Goal: Check status: Check status

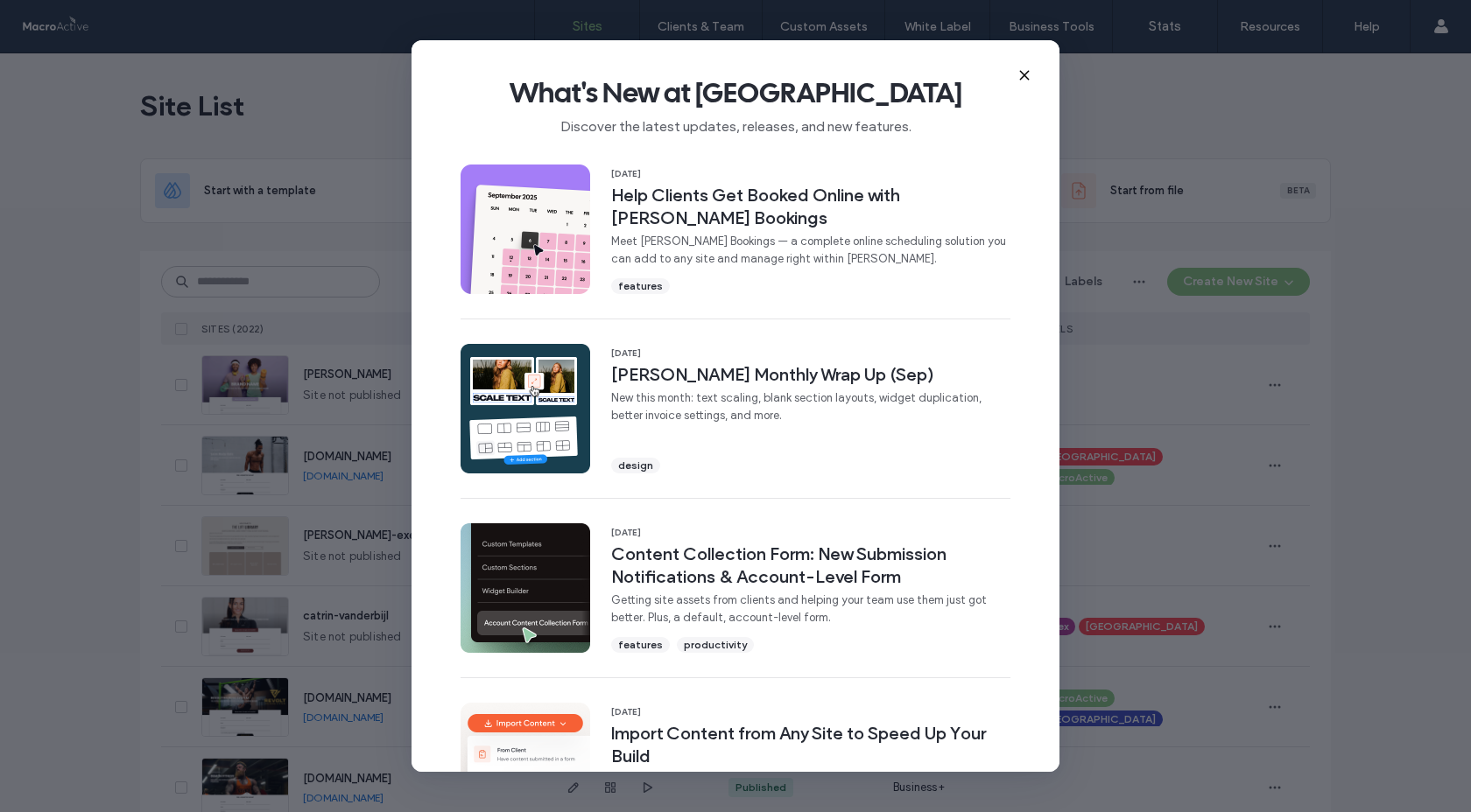
click at [1028, 75] on icon at bounding box center [1024, 75] width 14 height 14
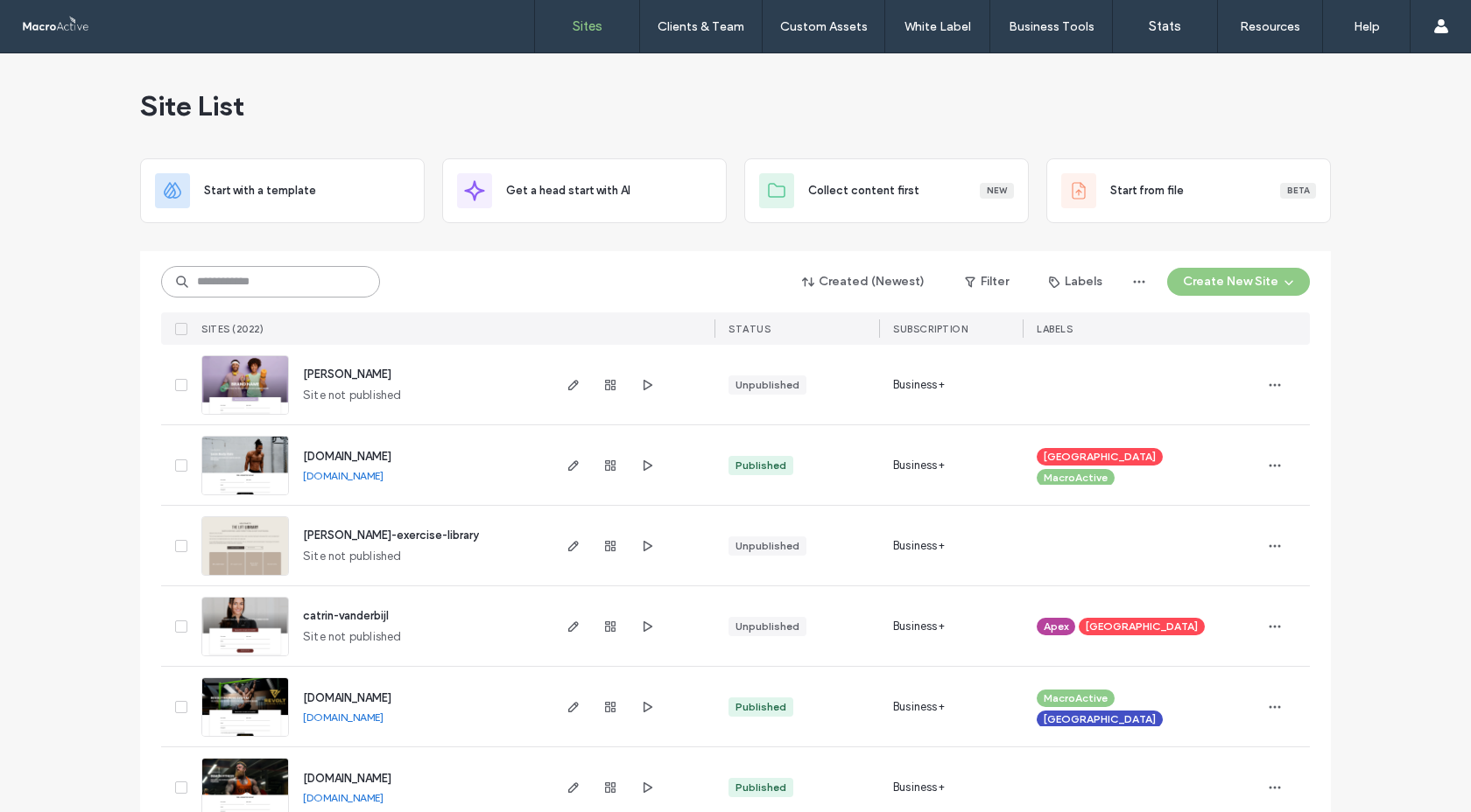
click at [320, 280] on input at bounding box center [271, 282] width 219 height 32
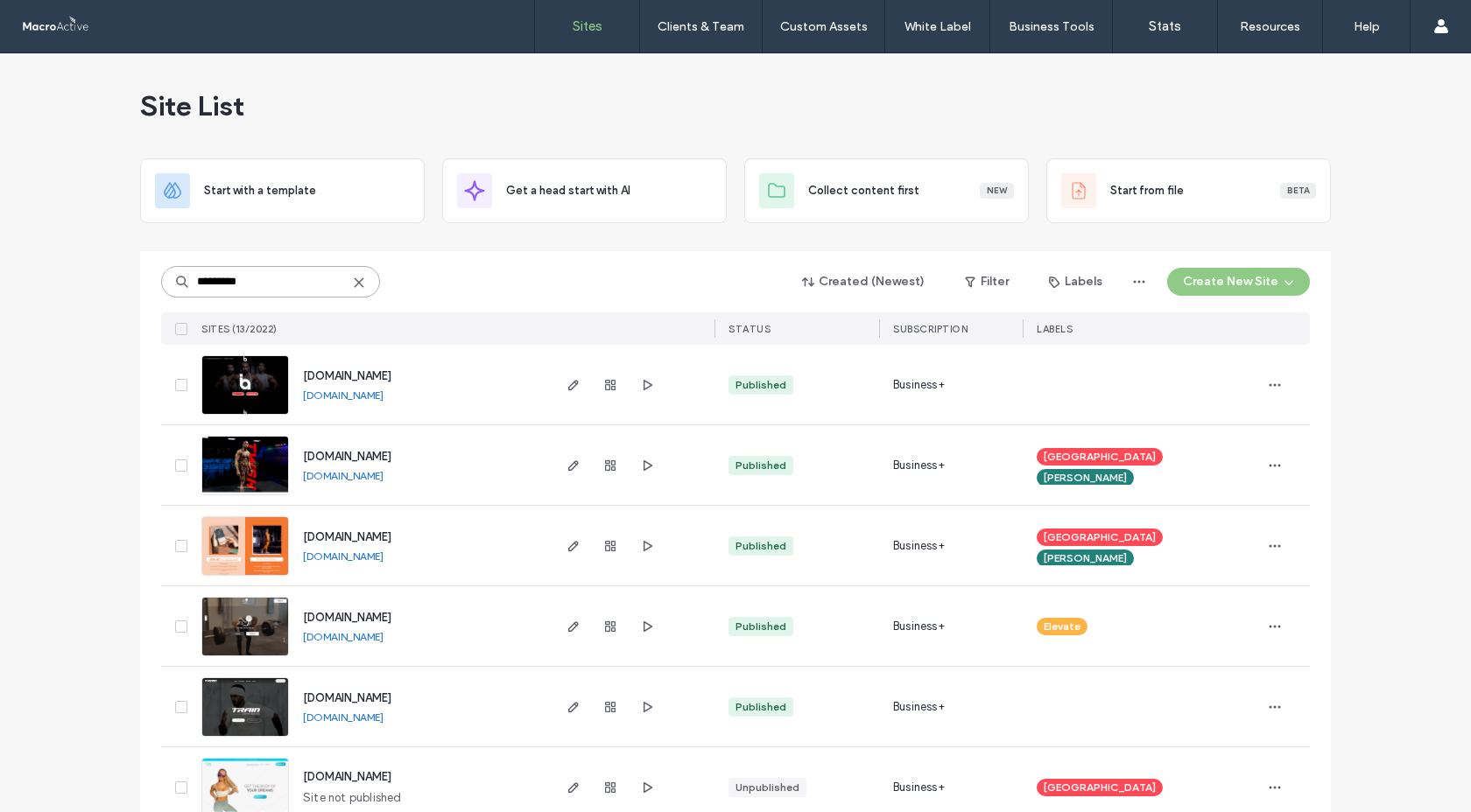
click at [360, 282] on input "*********" at bounding box center [271, 282] width 219 height 32
type input "*********"
click at [357, 282] on icon at bounding box center [358, 282] width 14 height 14
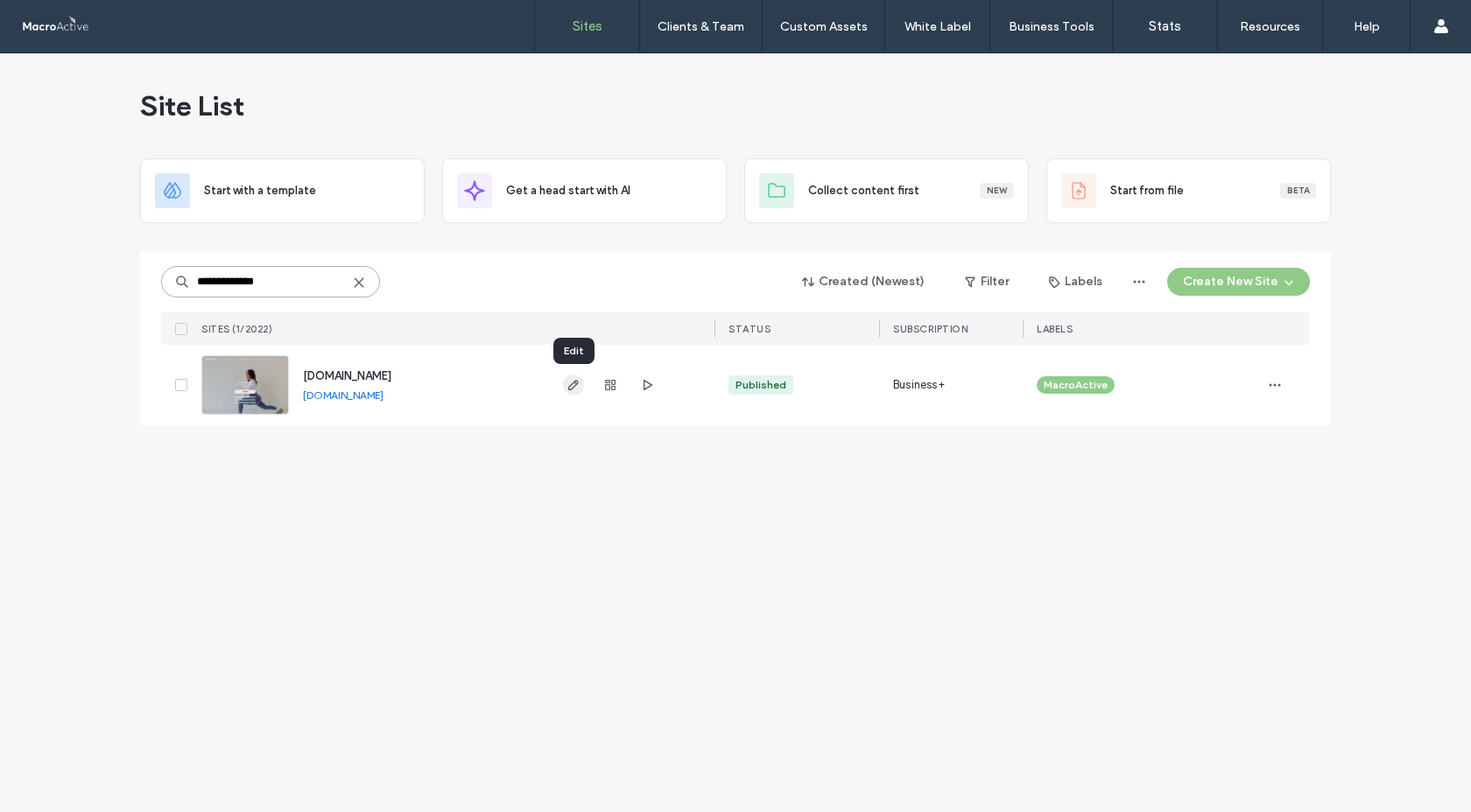
type input "**********"
click at [578, 386] on icon "button" at bounding box center [573, 385] width 14 height 14
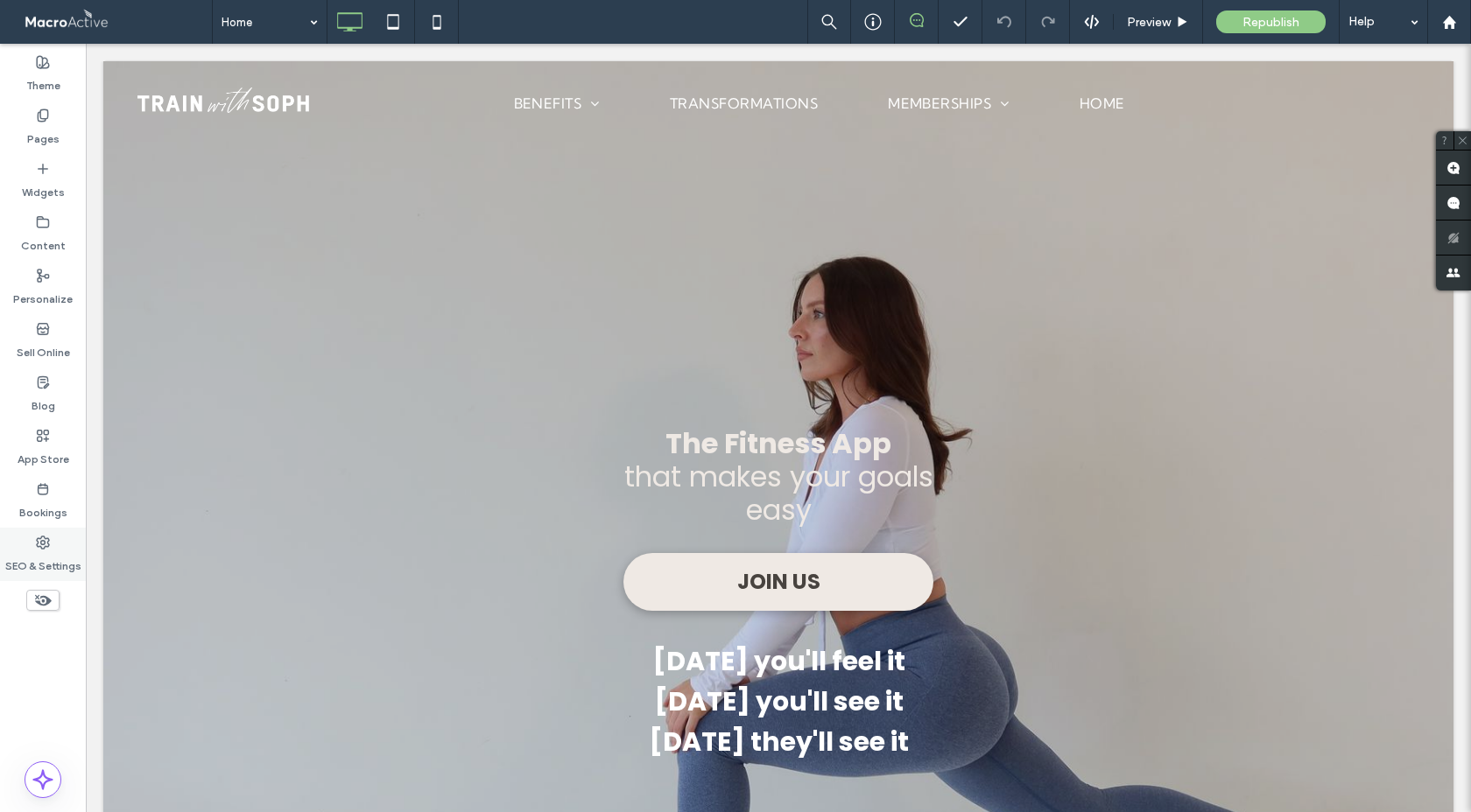
click at [21, 544] on div "SEO & Settings" at bounding box center [43, 554] width 85 height 54
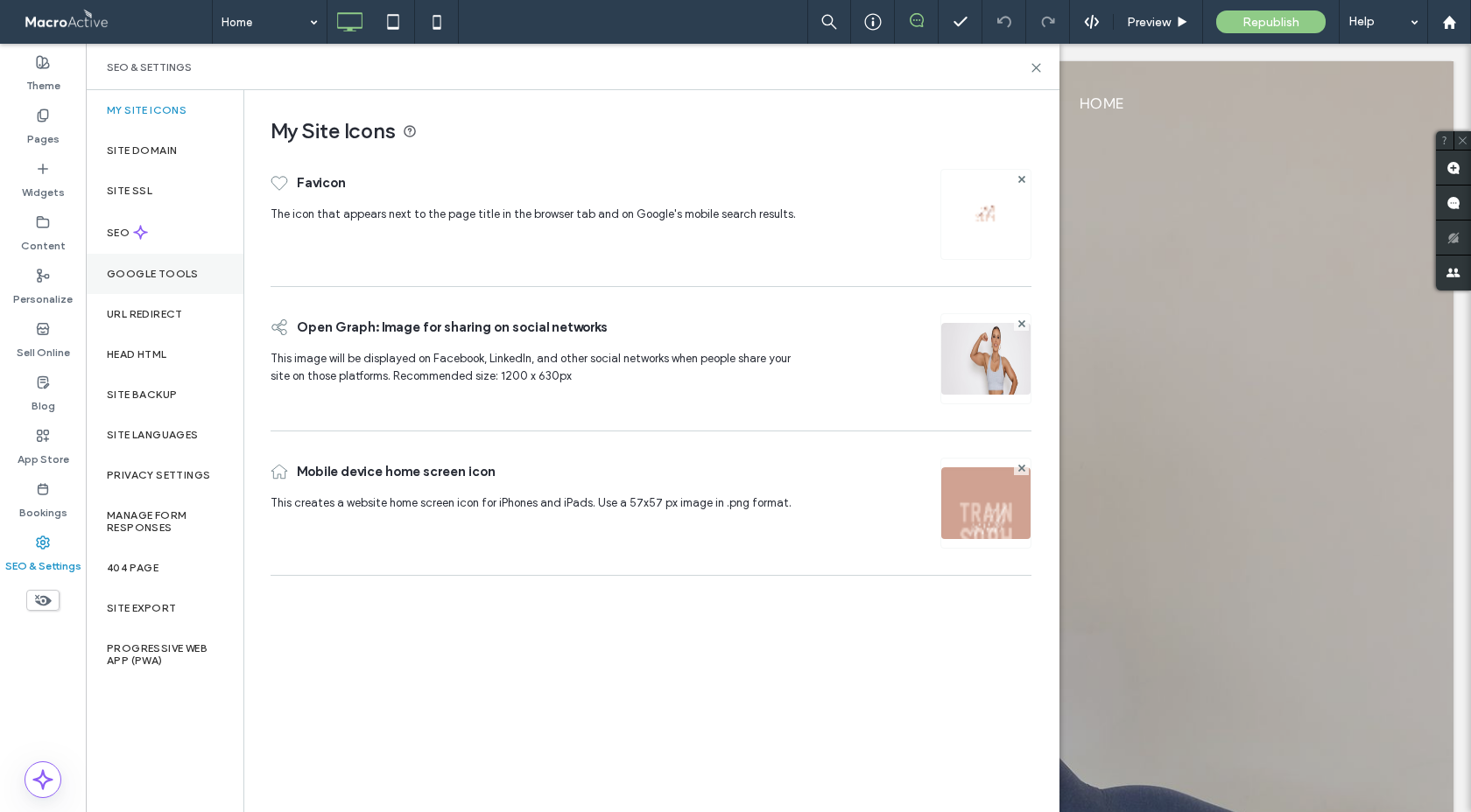
click at [171, 281] on div "Google Tools" at bounding box center [164, 273] width 158 height 40
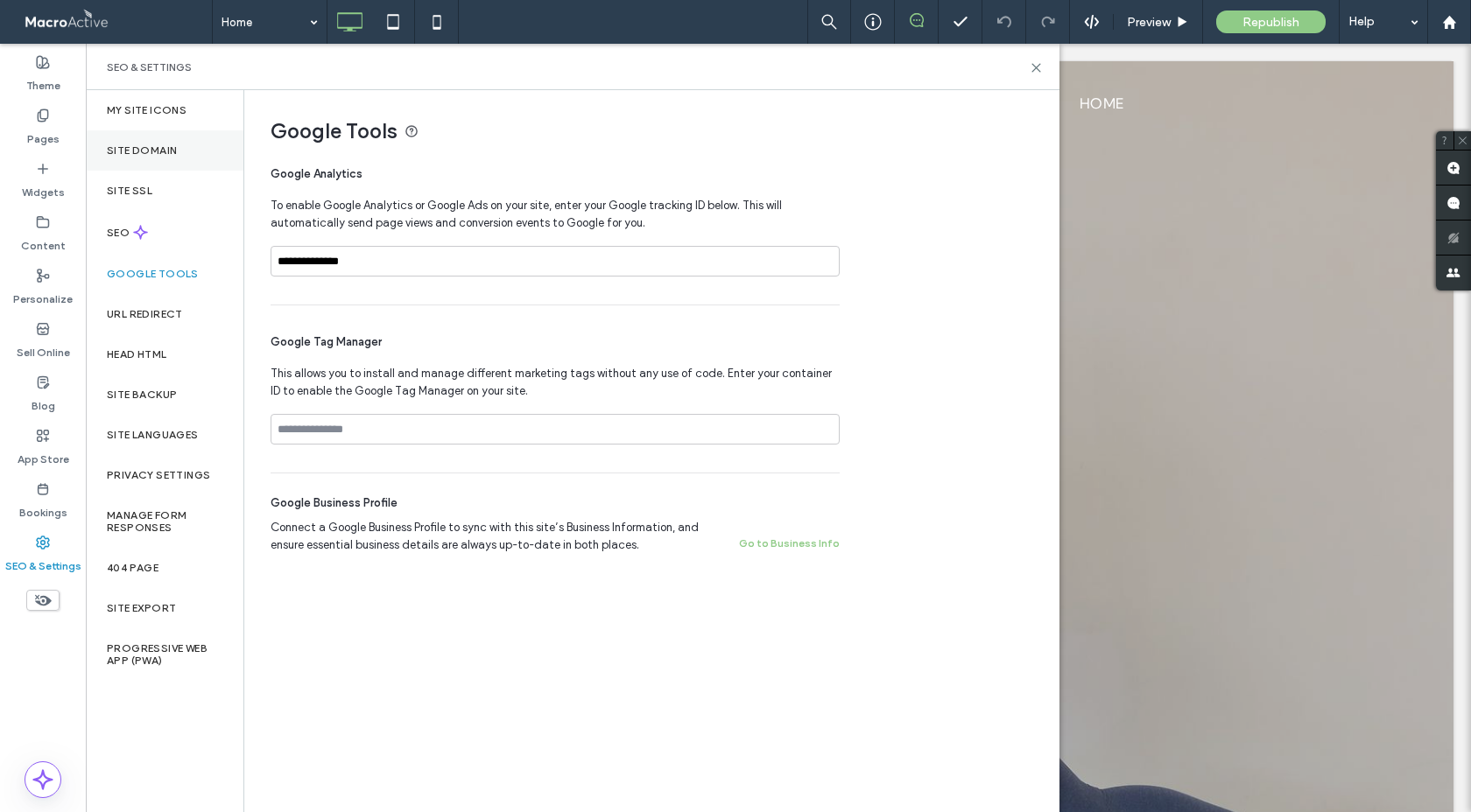
click at [147, 154] on label "Site Domain" at bounding box center [142, 150] width 70 height 12
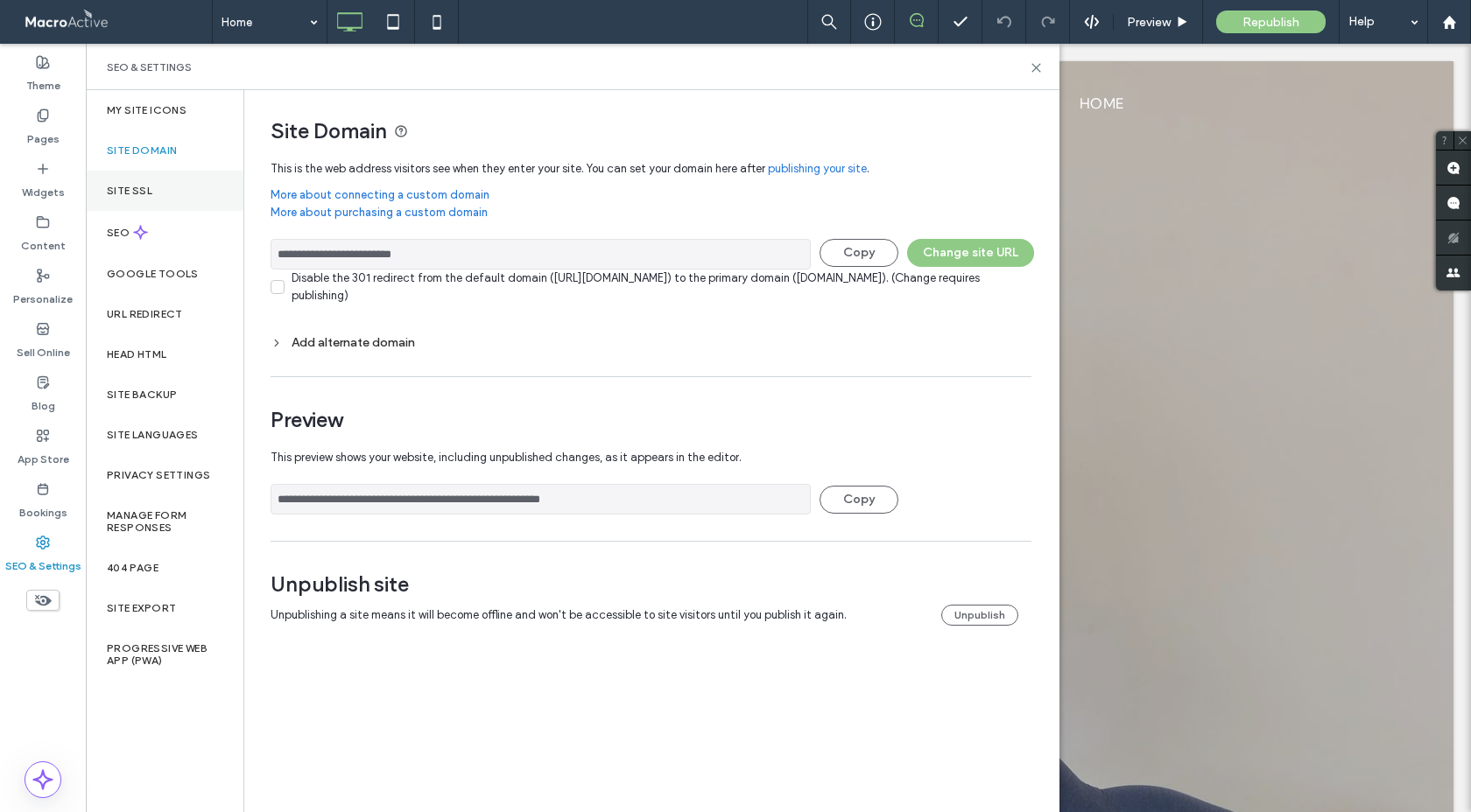
click at [135, 201] on div "Site SSL" at bounding box center [164, 190] width 158 height 40
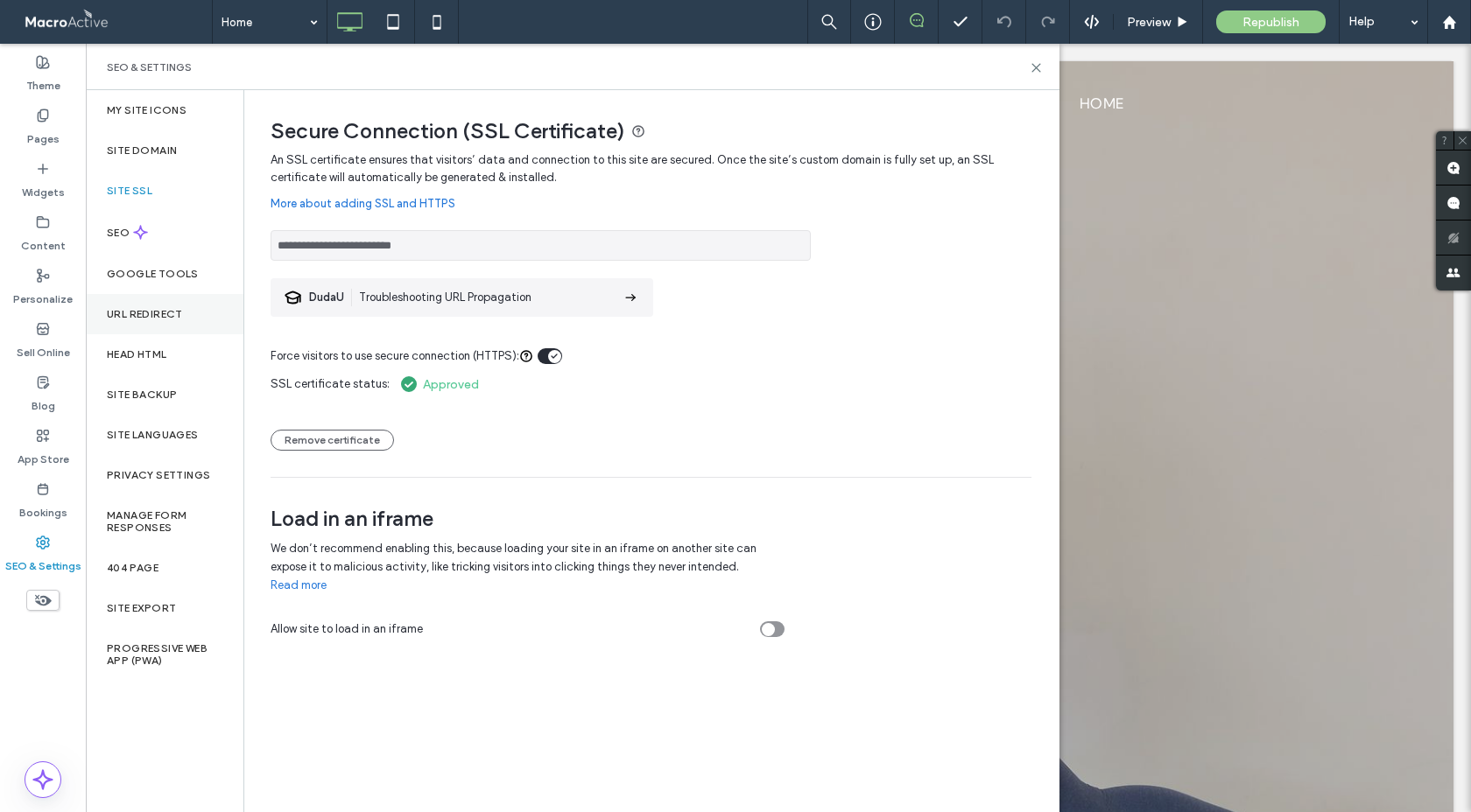
click at [167, 313] on label "URL Redirect" at bounding box center [145, 313] width 76 height 12
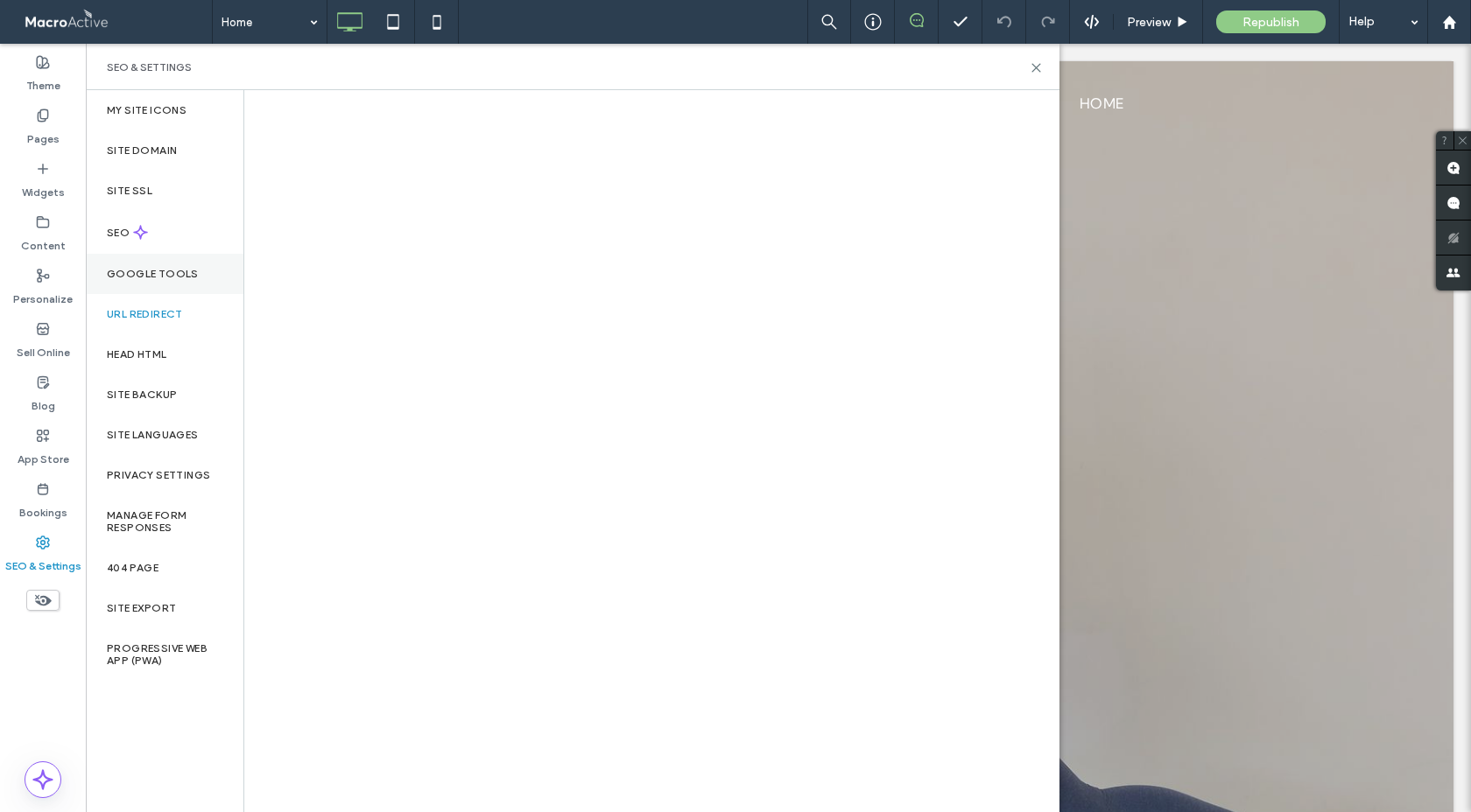
click at [155, 272] on label "Google Tools" at bounding box center [152, 273] width 92 height 12
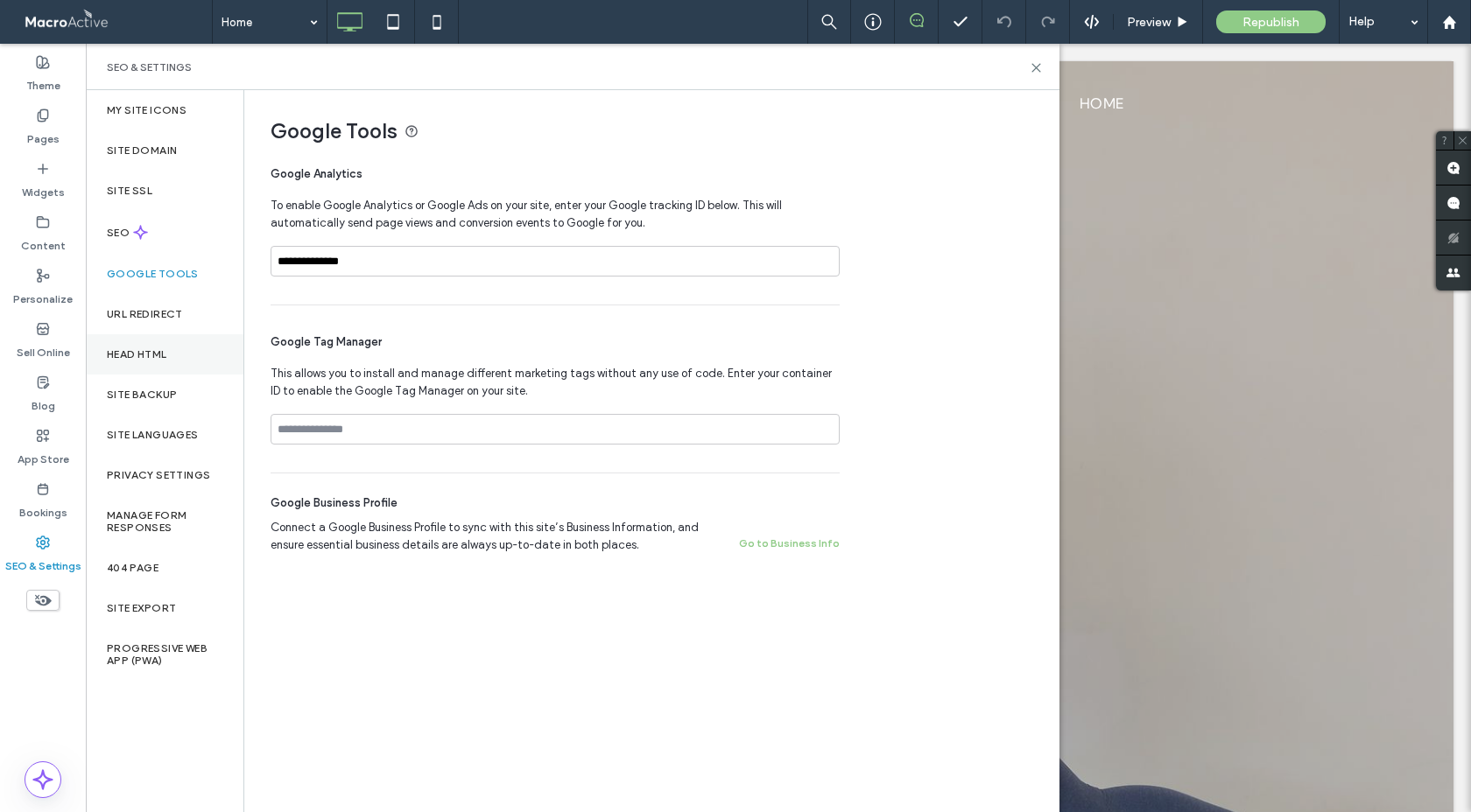
click at [145, 362] on div "Head HTML" at bounding box center [164, 354] width 158 height 40
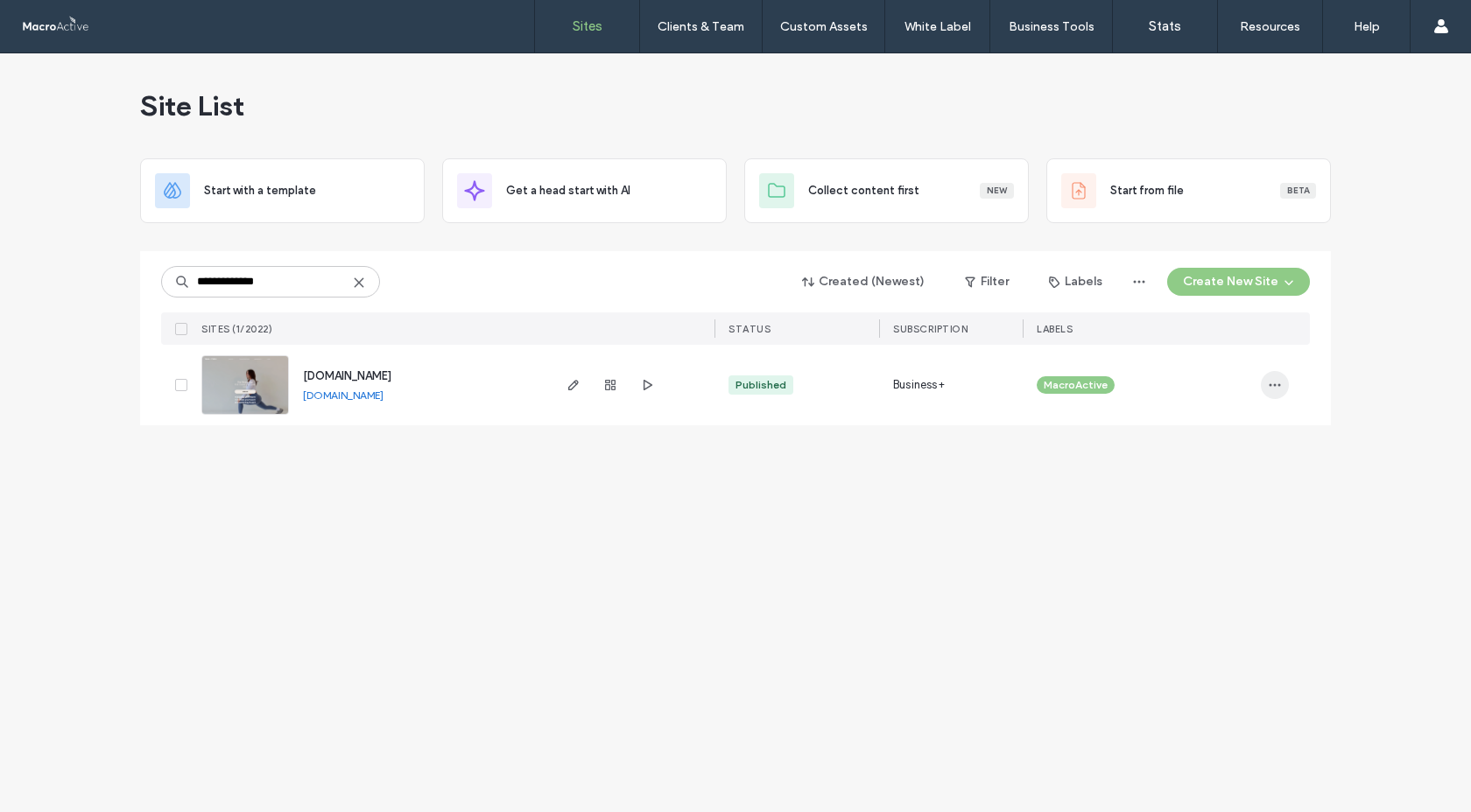
type input "**********"
click at [1272, 386] on icon "button" at bounding box center [1274, 385] width 14 height 14
click at [1218, 565] on span "Site Dashboard" at bounding box center [1206, 574] width 82 height 18
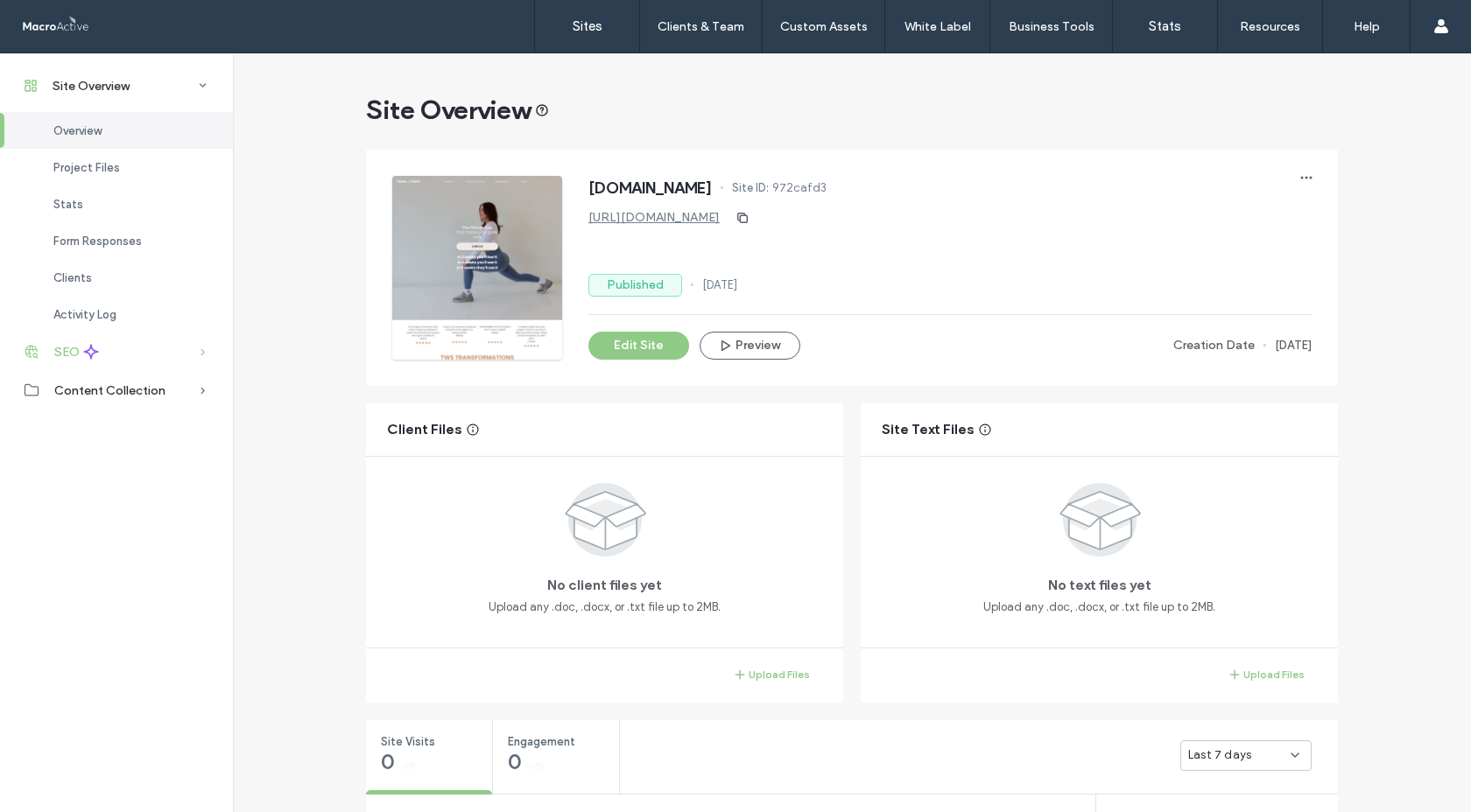
click at [169, 349] on div "SEO" at bounding box center [116, 352] width 233 height 39
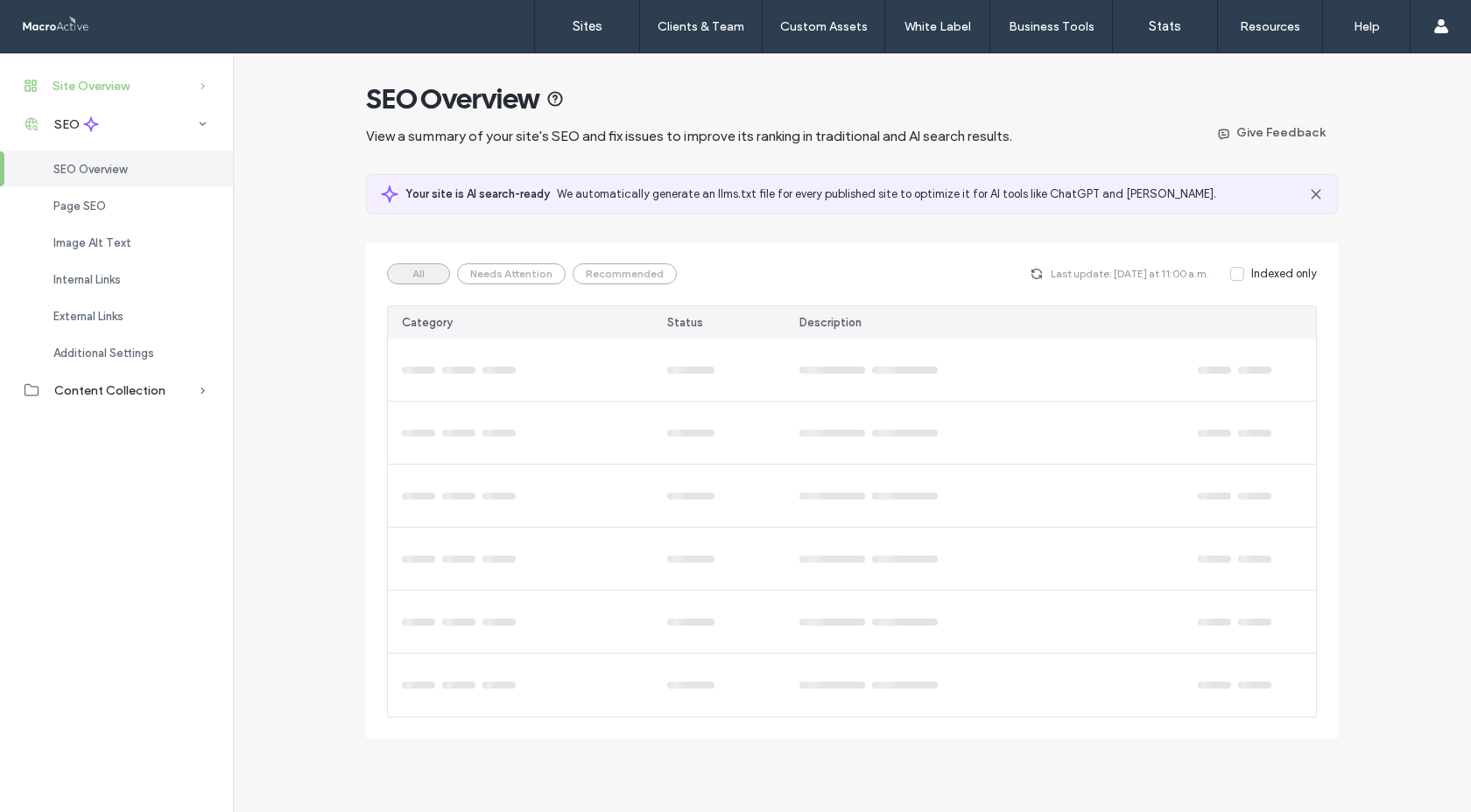
click at [185, 88] on div "Site Overview" at bounding box center [116, 86] width 233 height 39
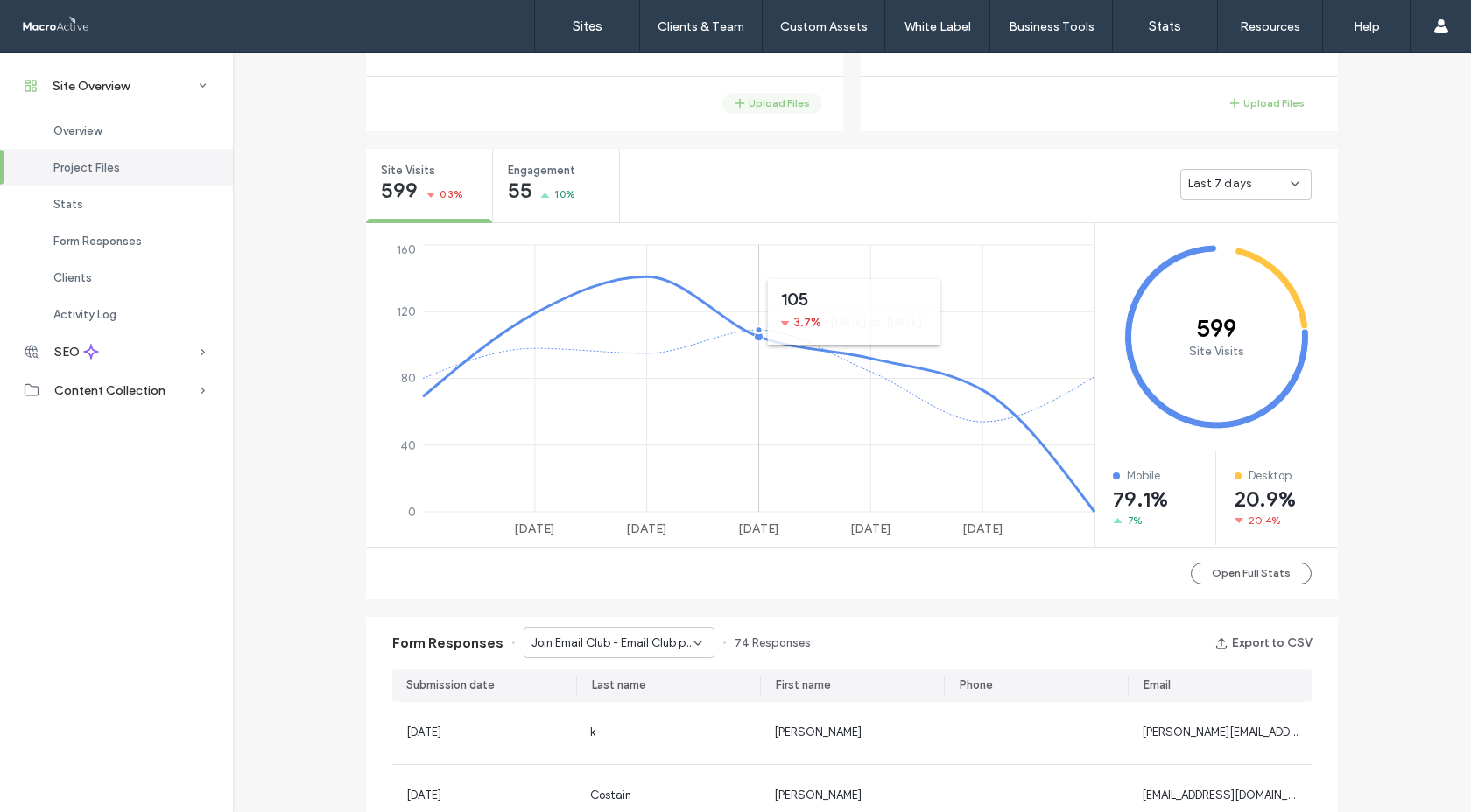
scroll to position [574, 0]
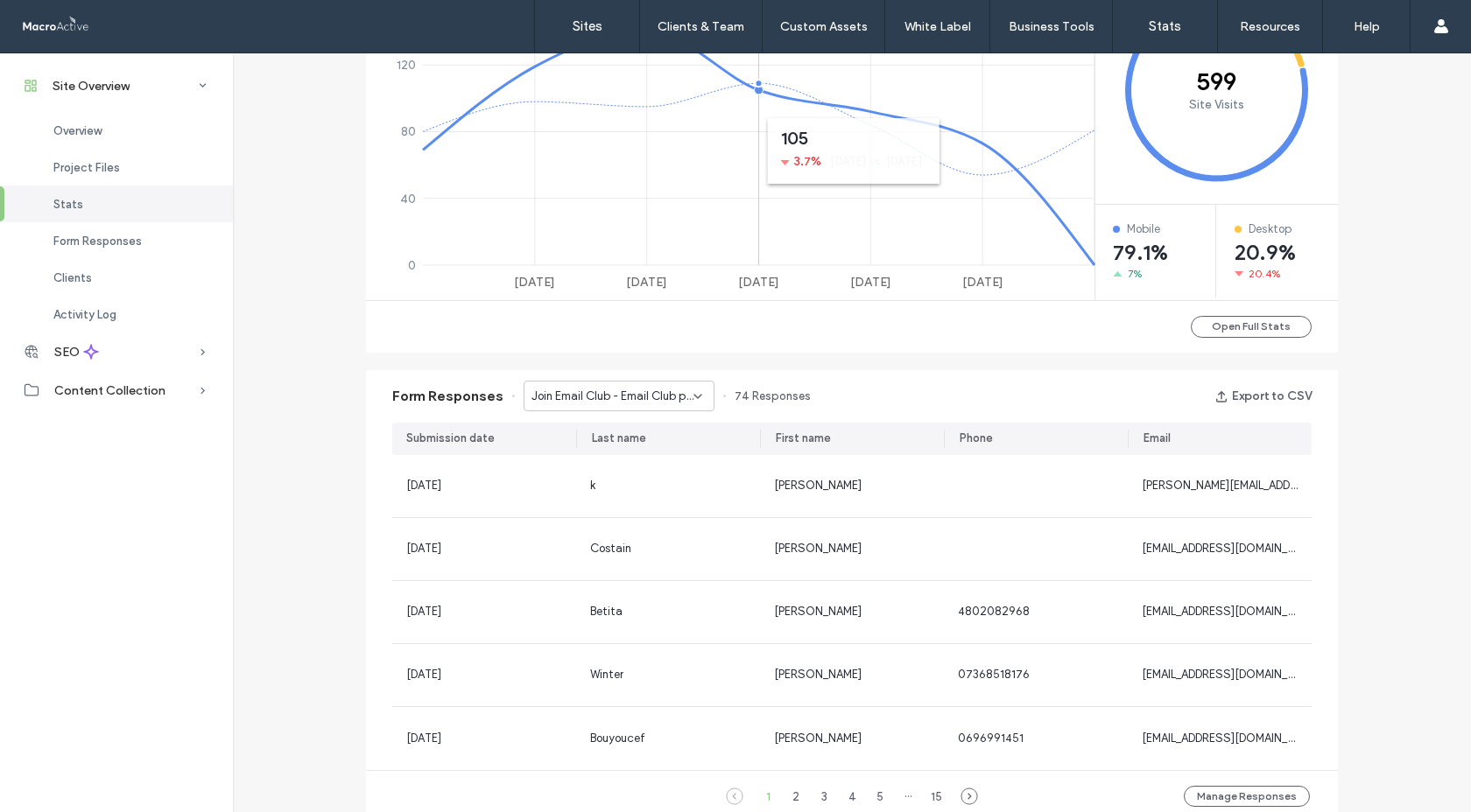
scroll to position [847, 0]
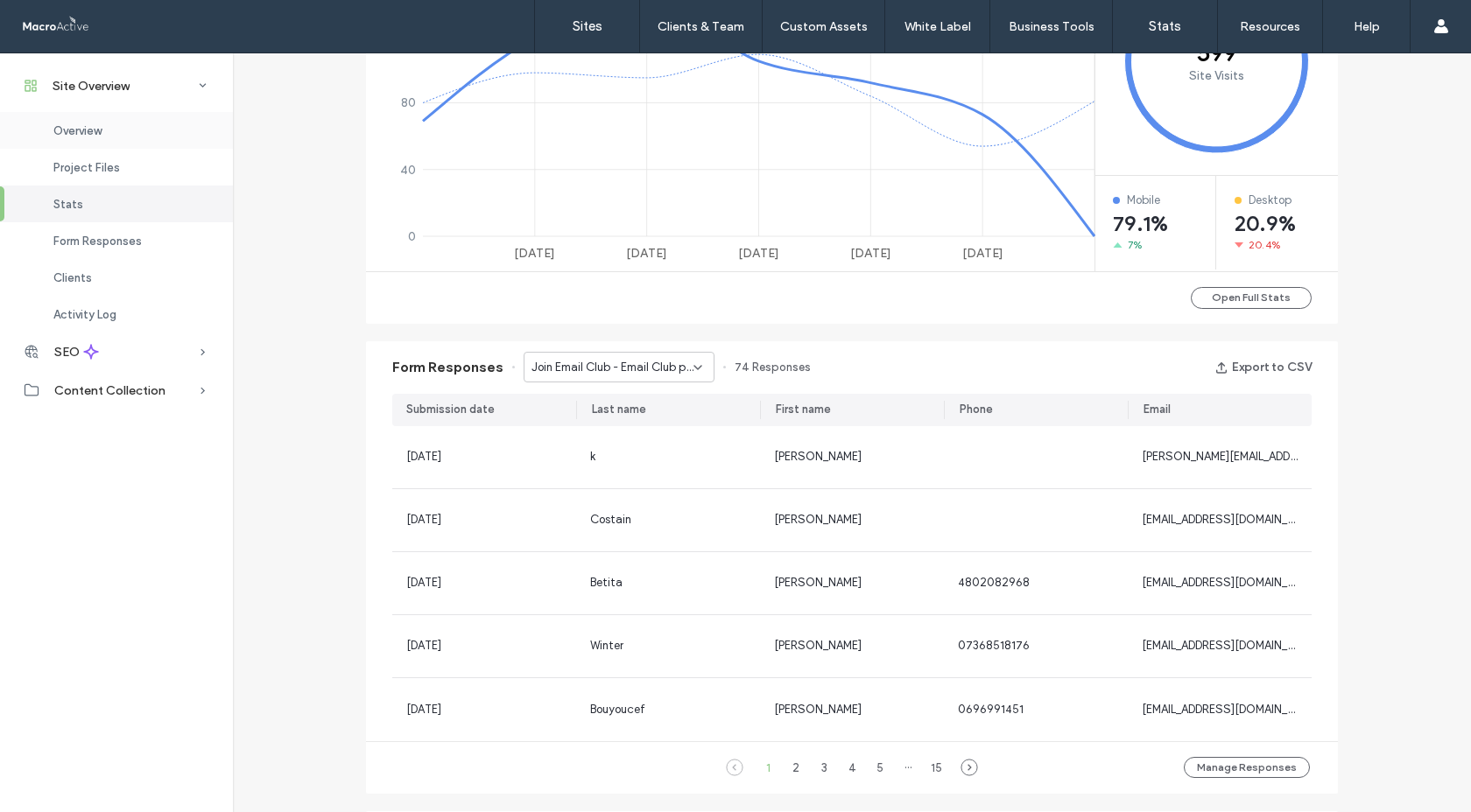
click at [117, 135] on div "Overview" at bounding box center [116, 131] width 233 height 37
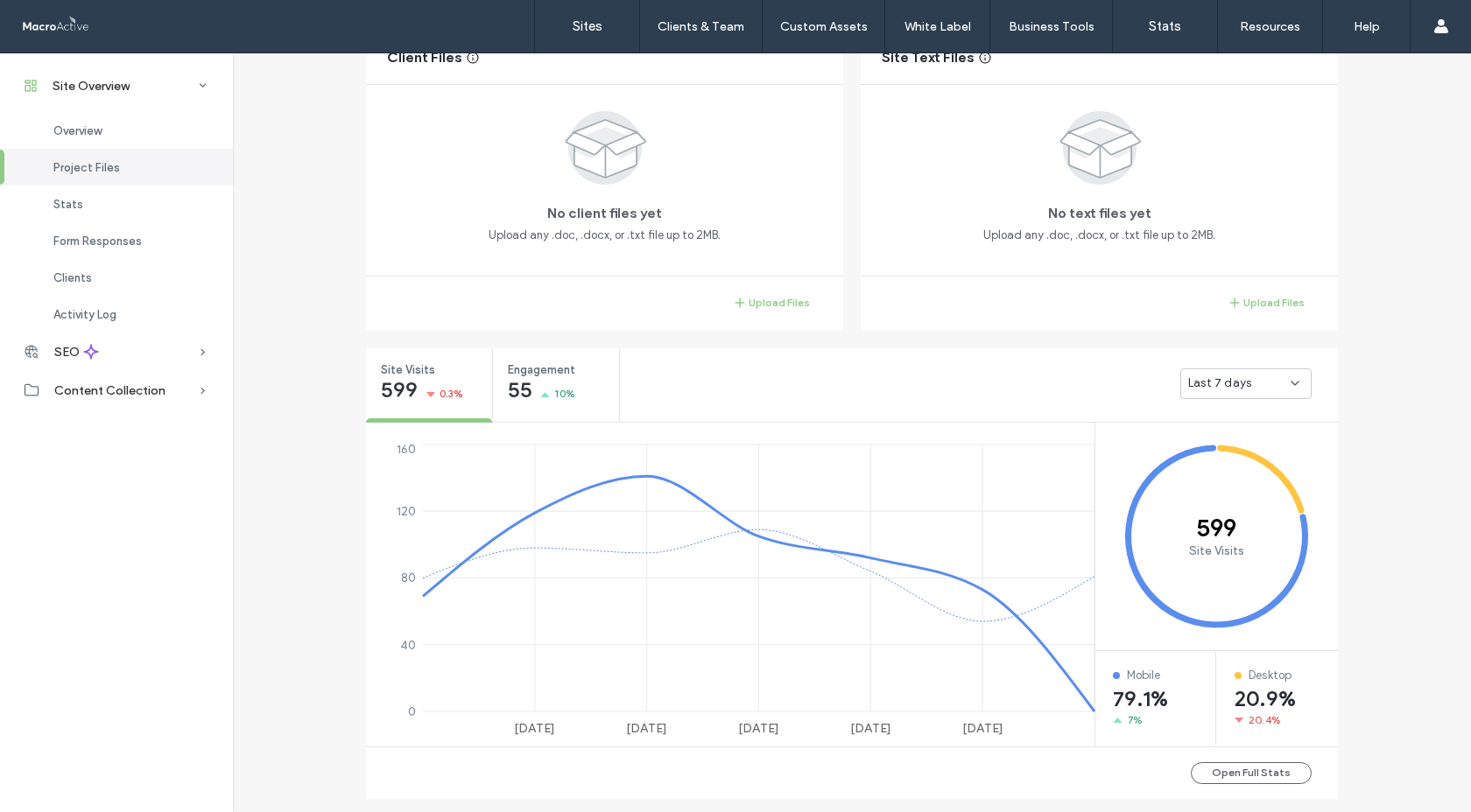
scroll to position [690, 0]
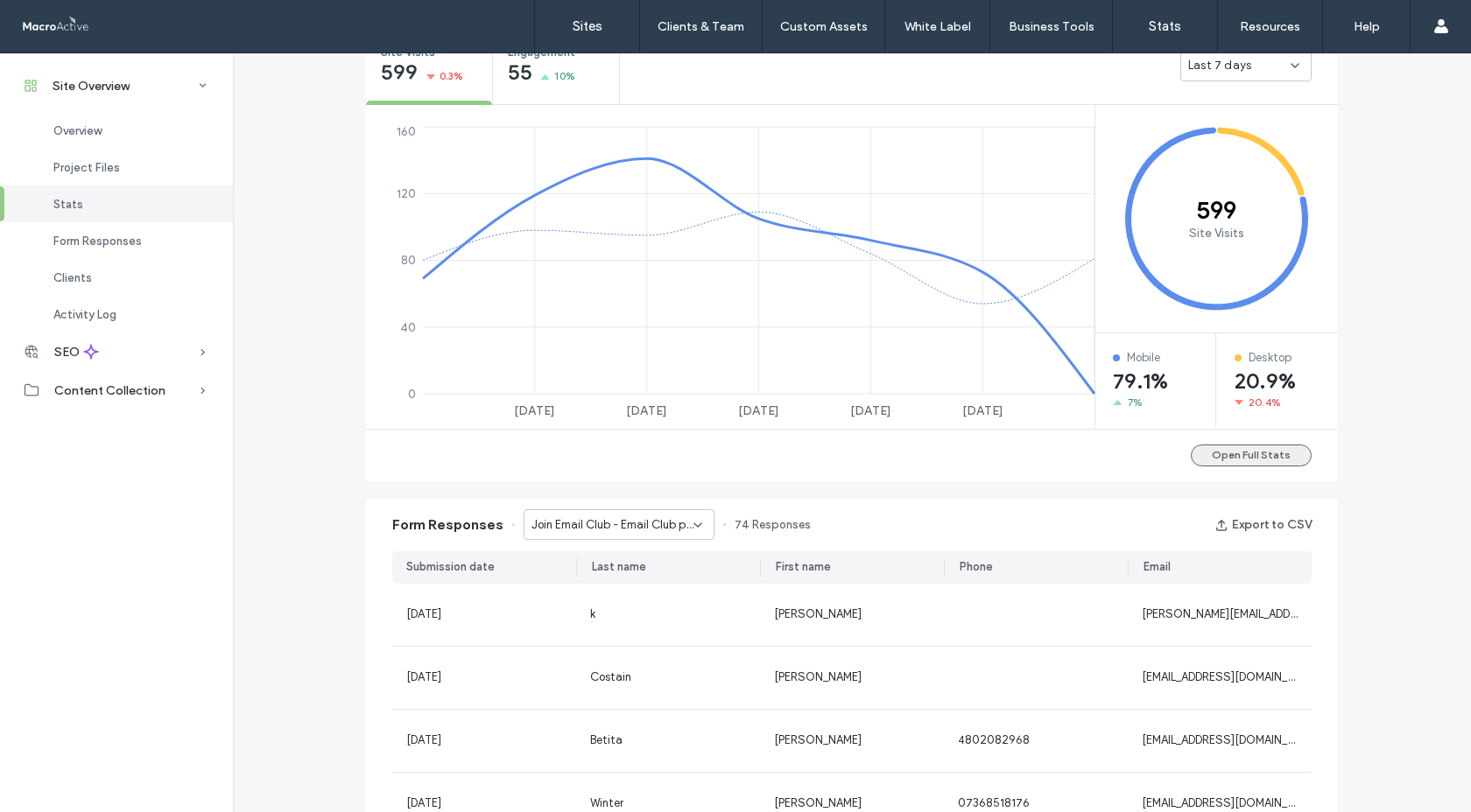
click at [1259, 461] on button "Open Full Stats" at bounding box center [1251, 455] width 121 height 22
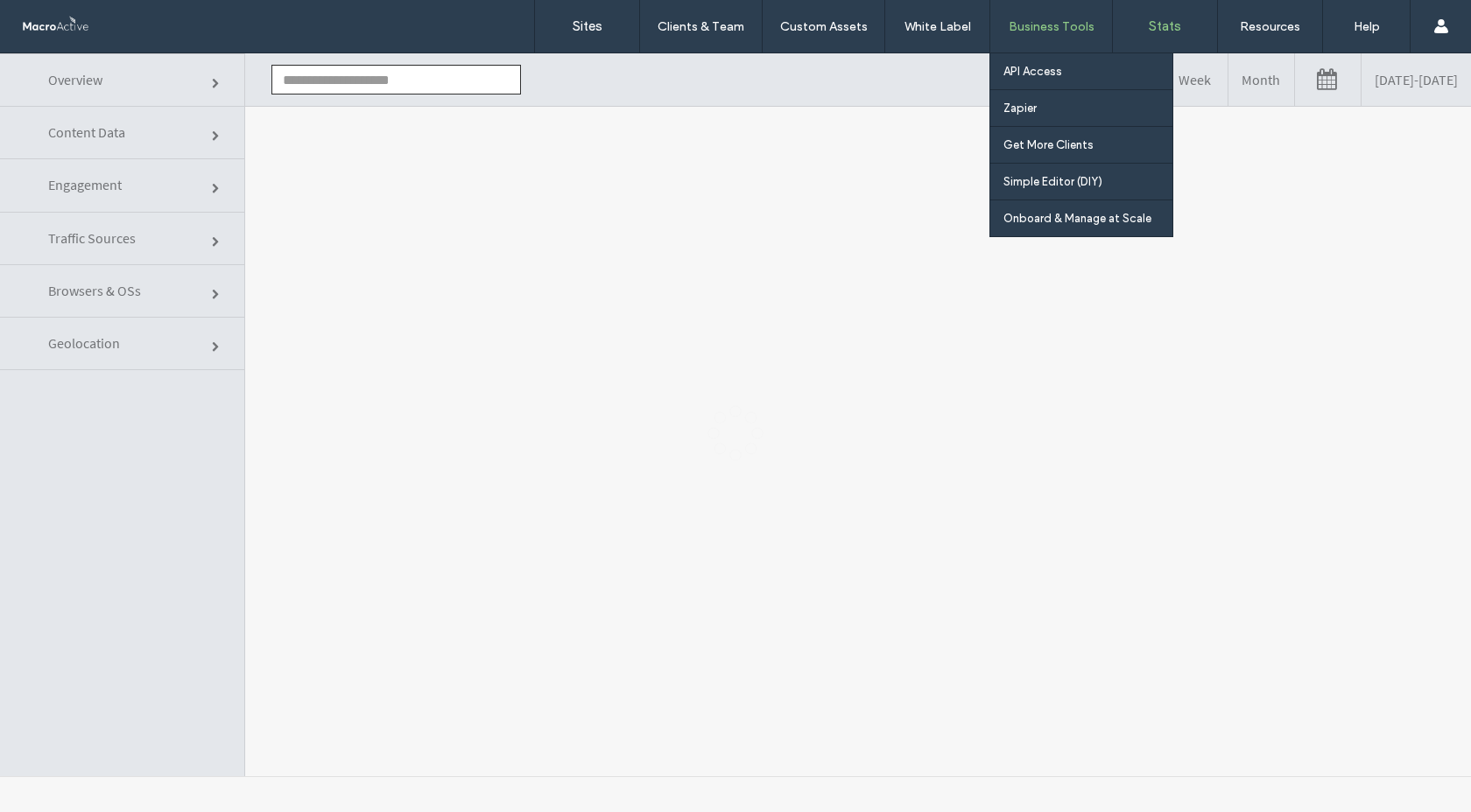
type input "**********"
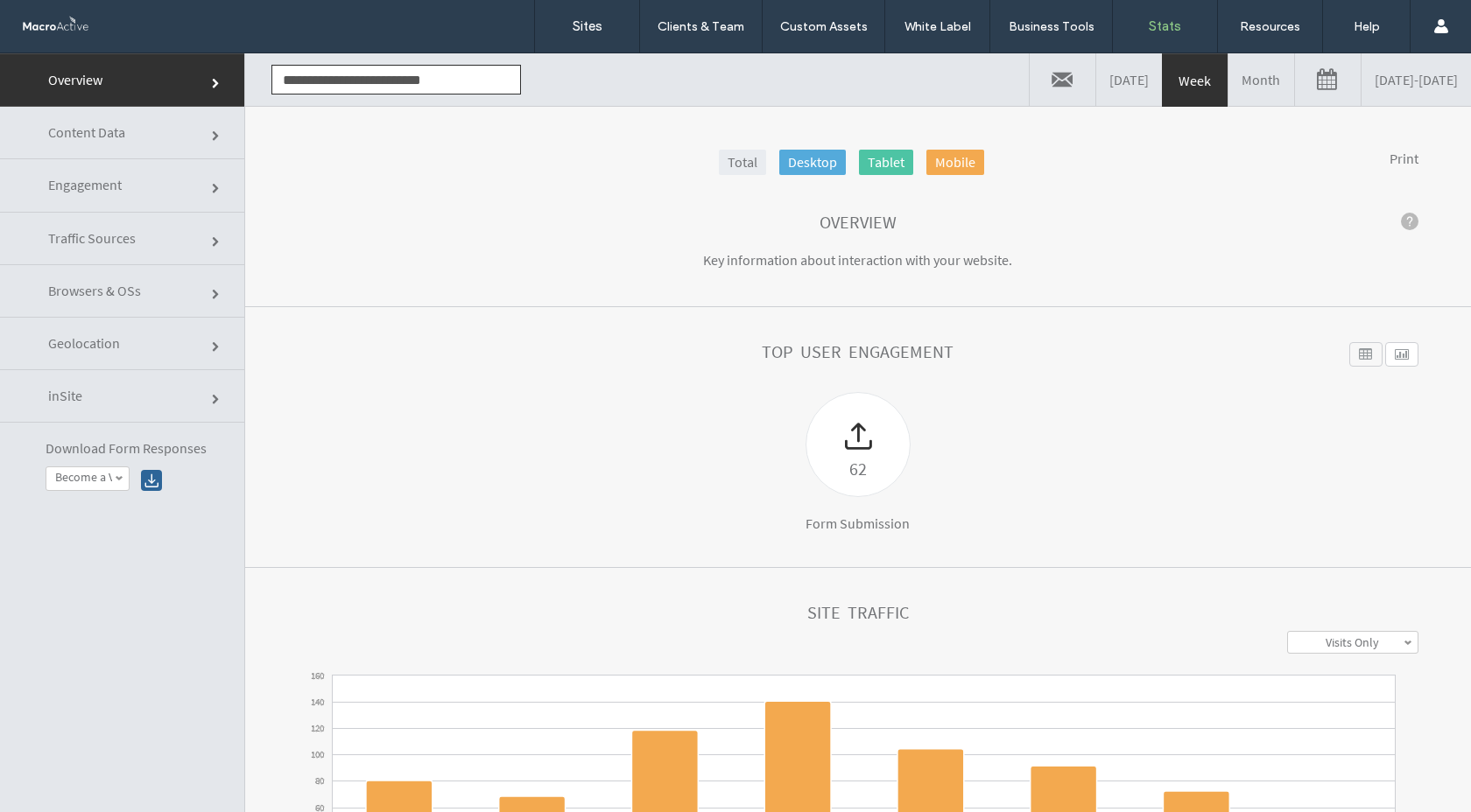
click at [218, 180] on link "Engagement" at bounding box center [122, 185] width 244 height 53
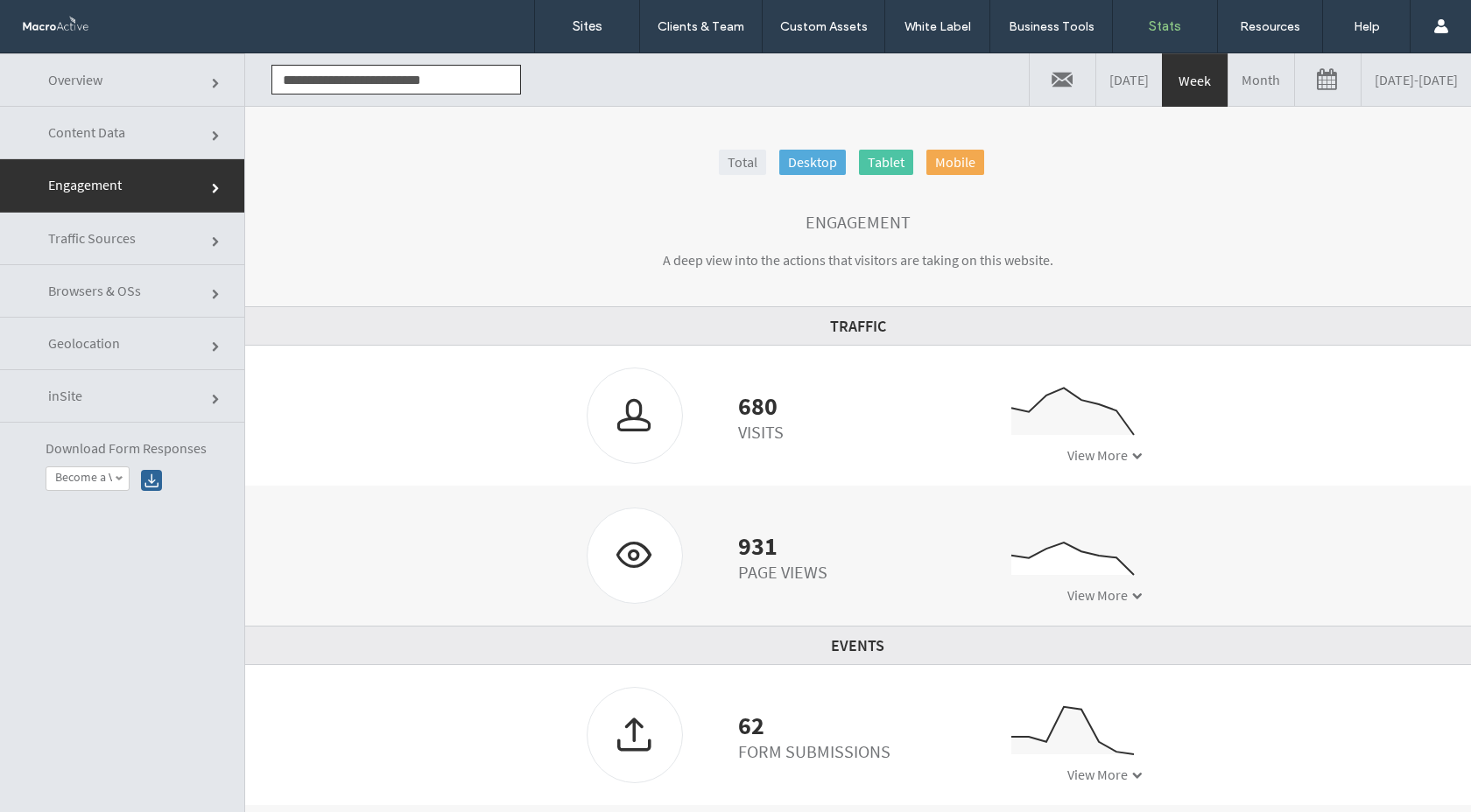
click at [195, 144] on link "Content Data" at bounding box center [122, 133] width 244 height 53
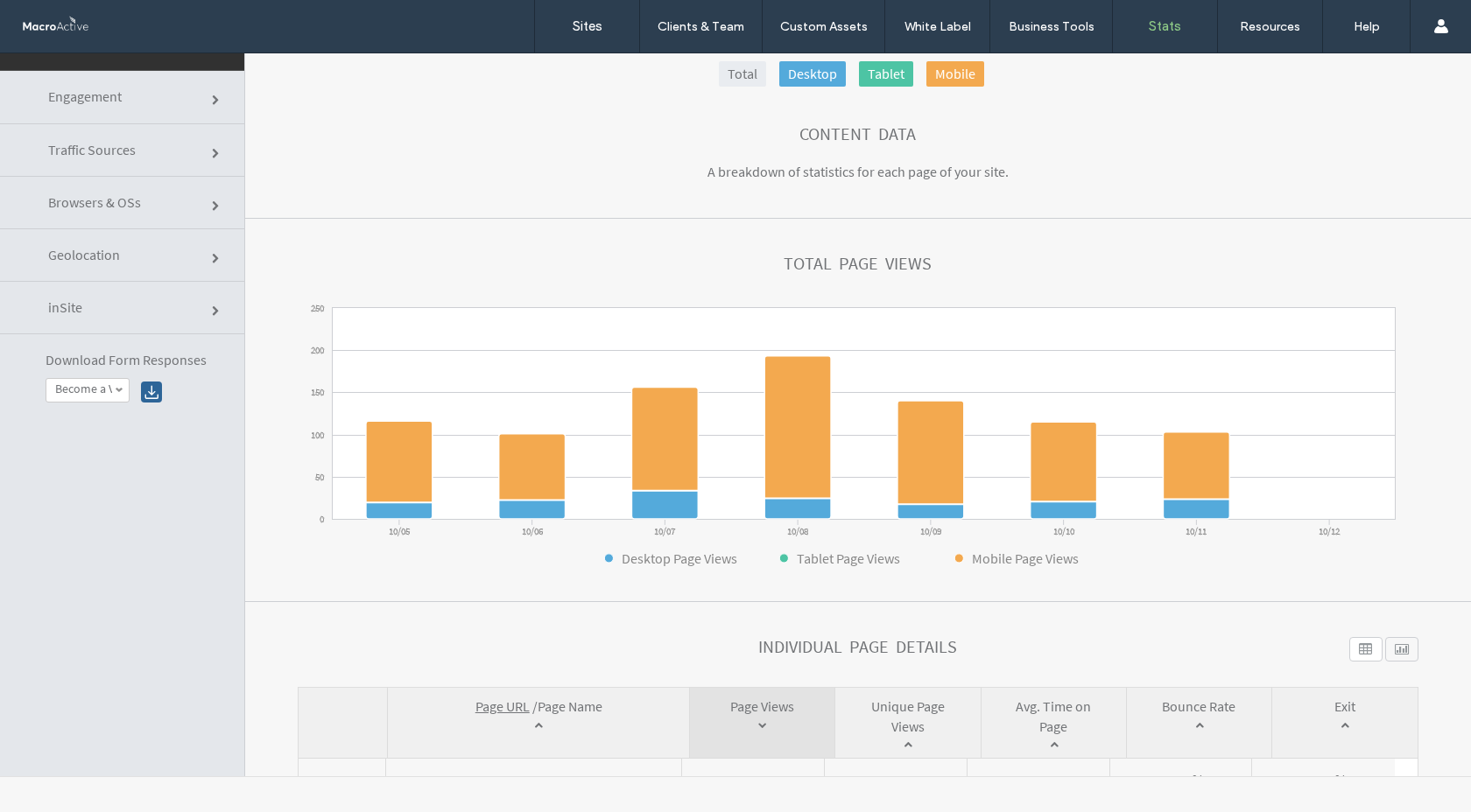
click at [215, 201] on span at bounding box center [216, 206] width 10 height 10
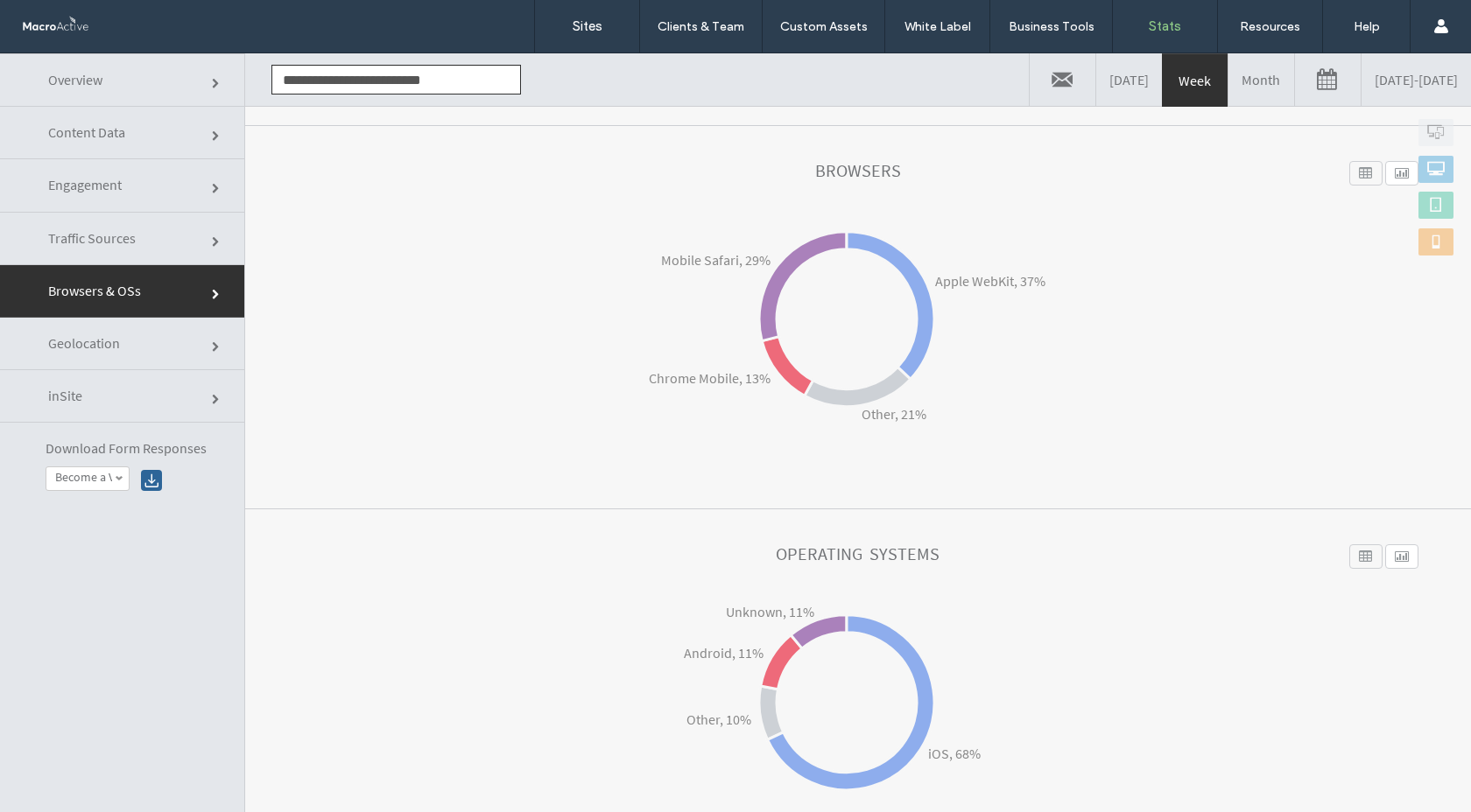
scroll to position [209, 0]
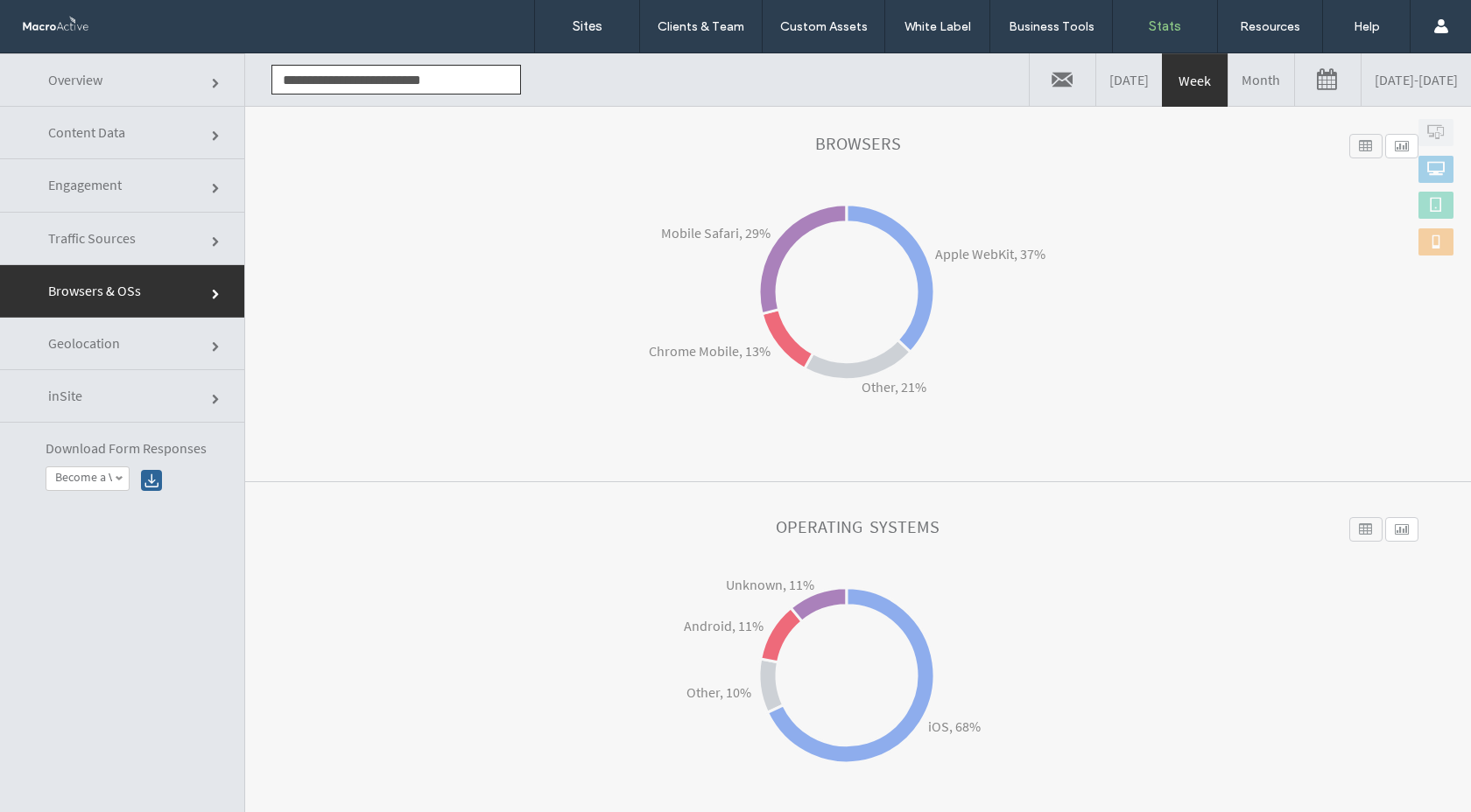
click at [204, 415] on link "inSite" at bounding box center [122, 396] width 244 height 53
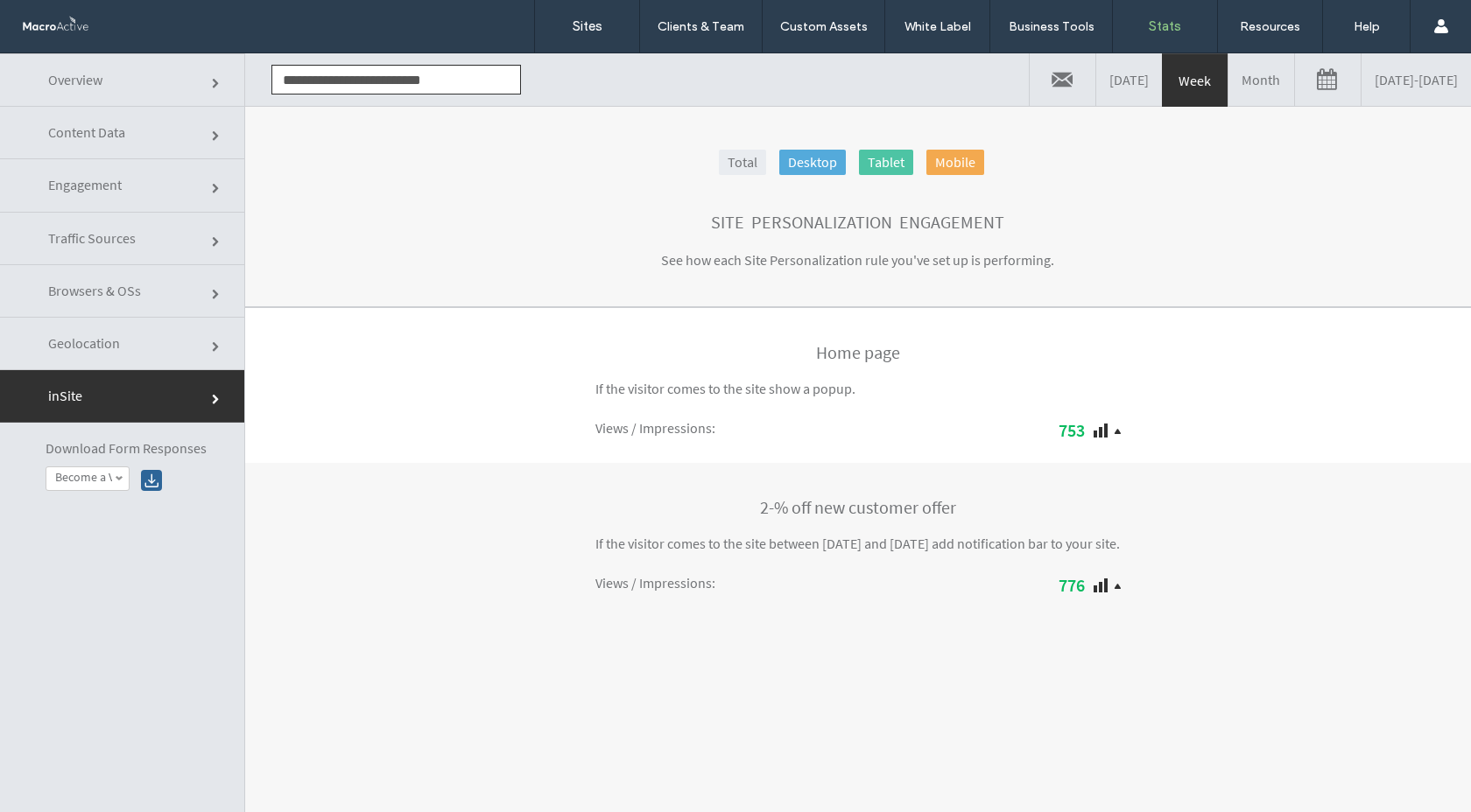
click at [177, 331] on link "Geolocation" at bounding box center [122, 344] width 244 height 53
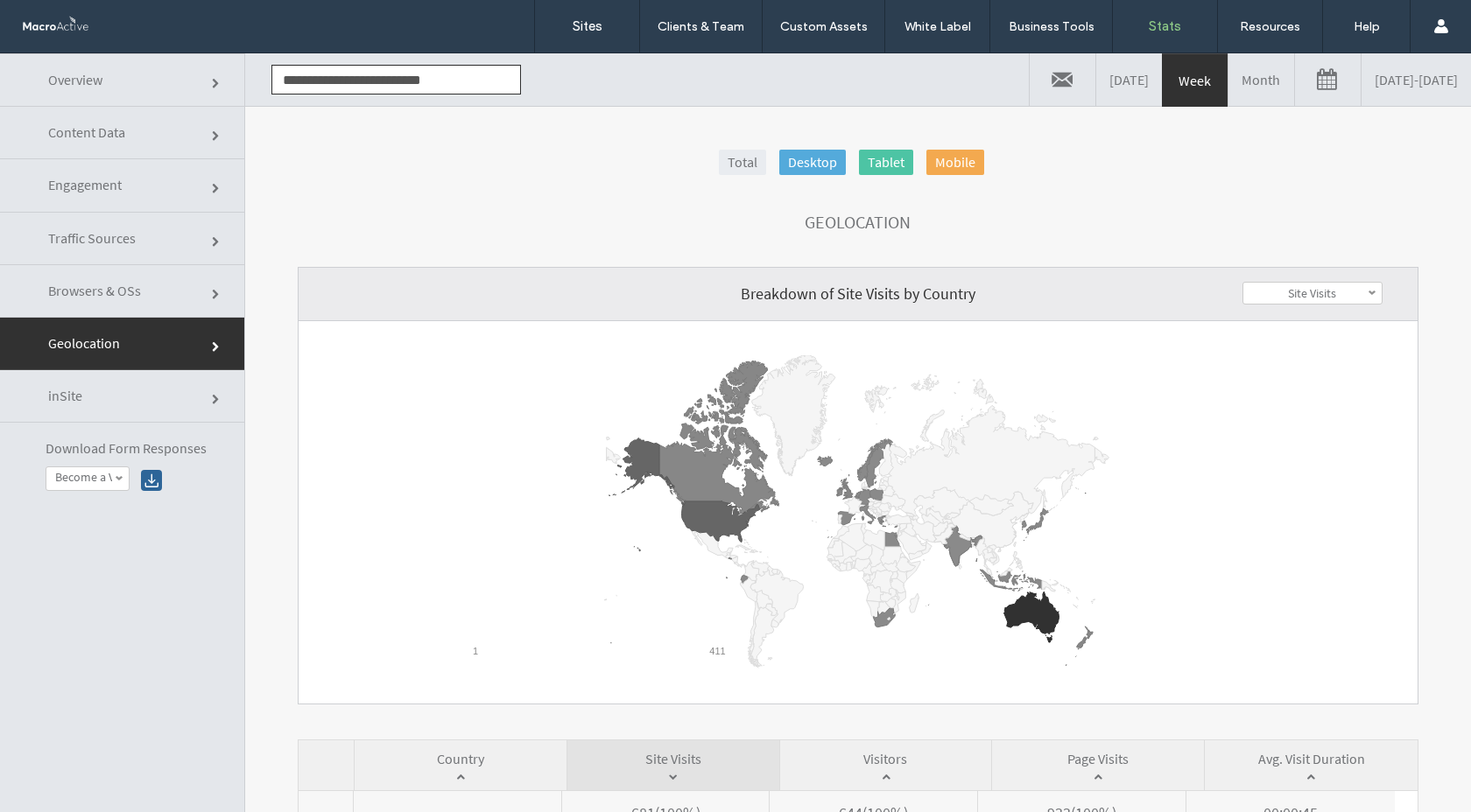
click at [183, 287] on link "Browsers & OSs" at bounding box center [122, 291] width 244 height 53
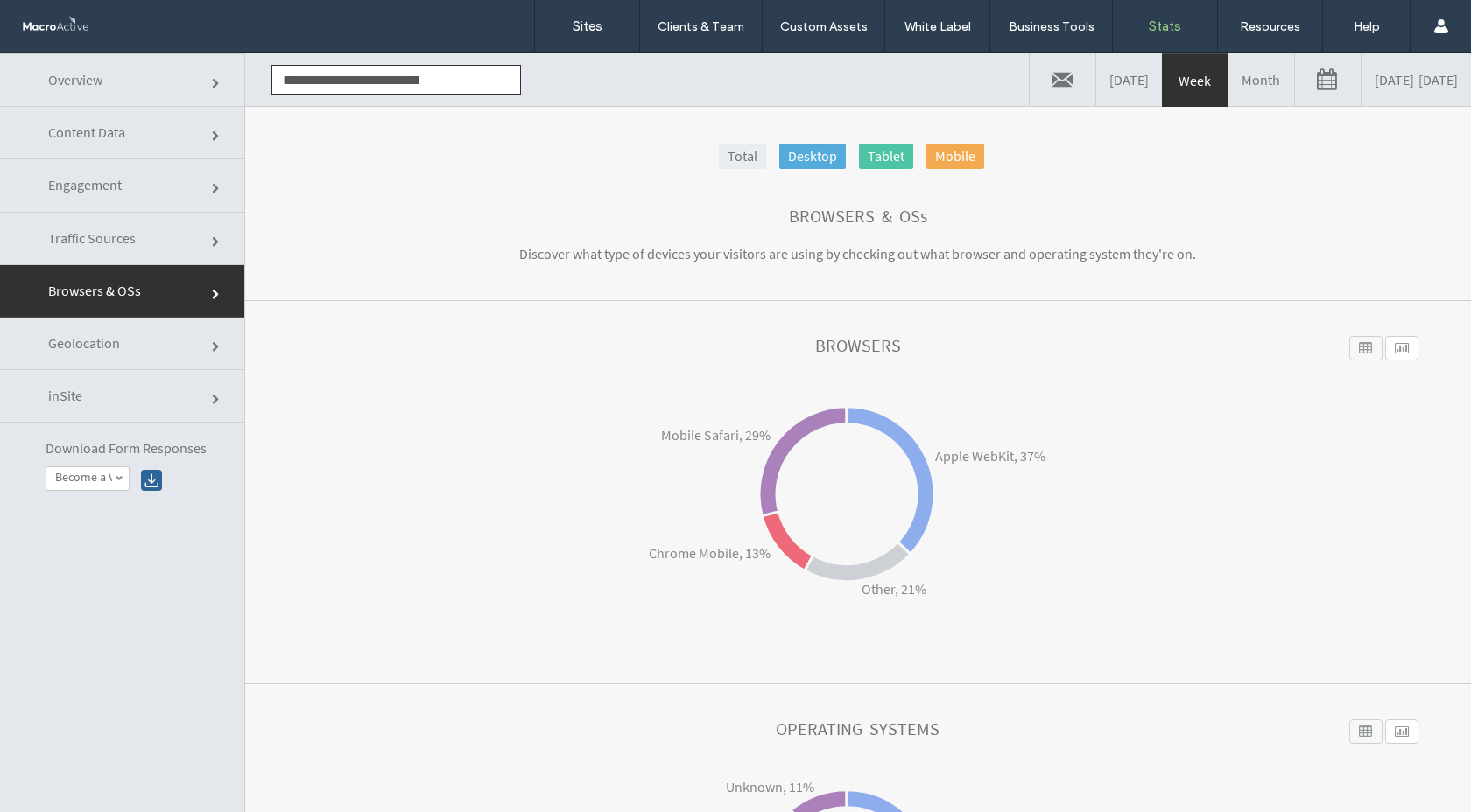
scroll to position [0, 0]
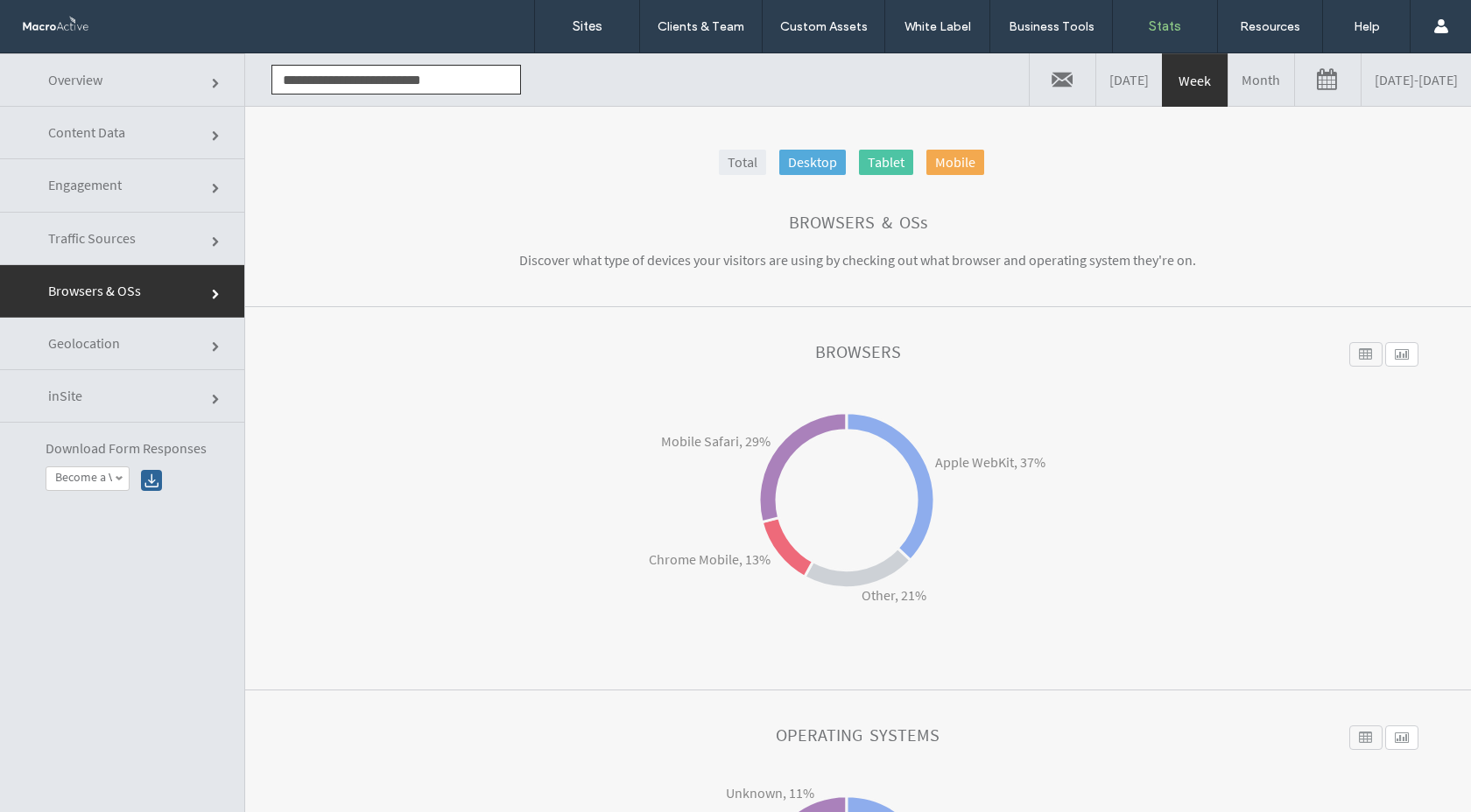
click at [226, 245] on link "Traffic Sources" at bounding box center [122, 238] width 244 height 53
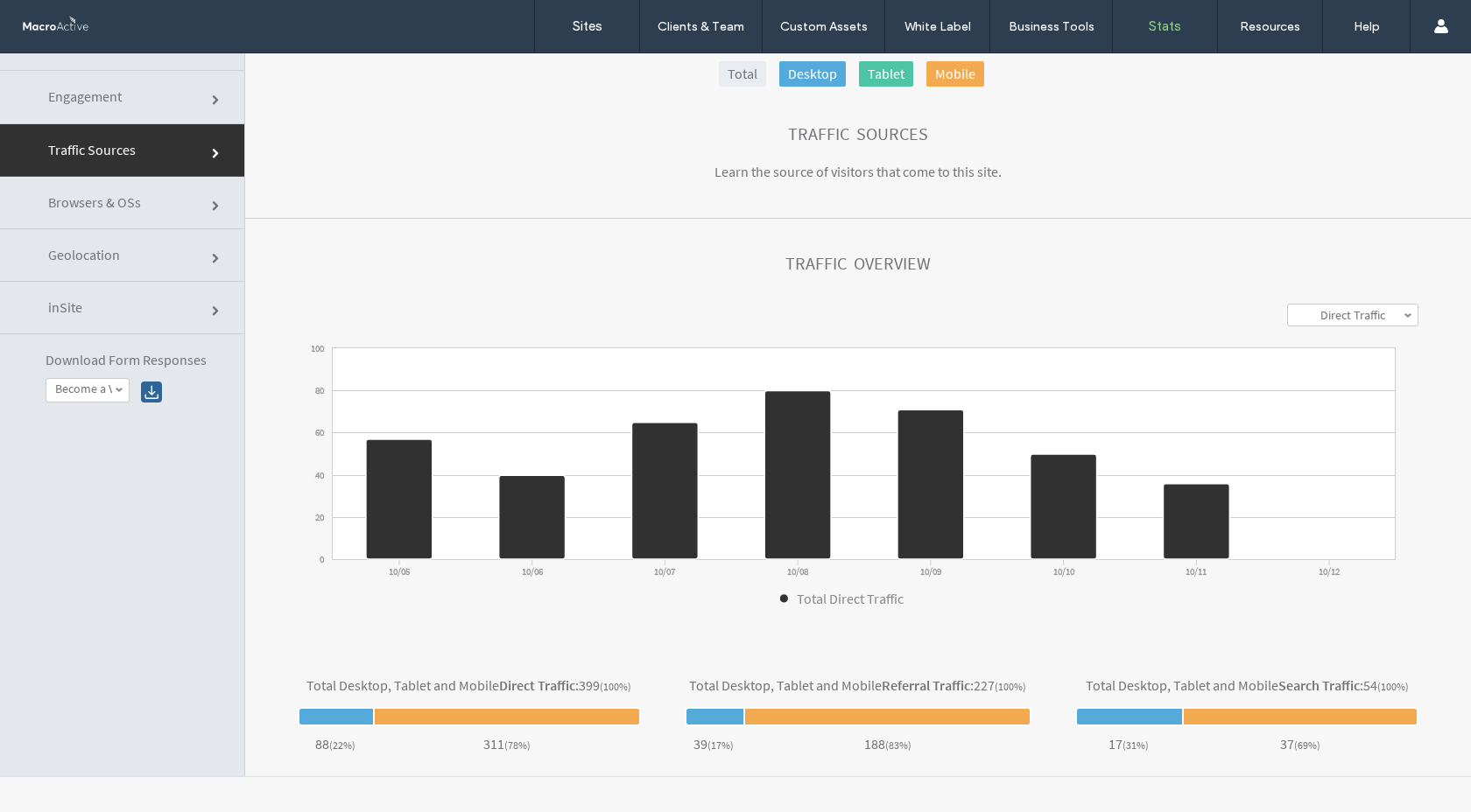
click at [213, 101] on span at bounding box center [216, 100] width 10 height 10
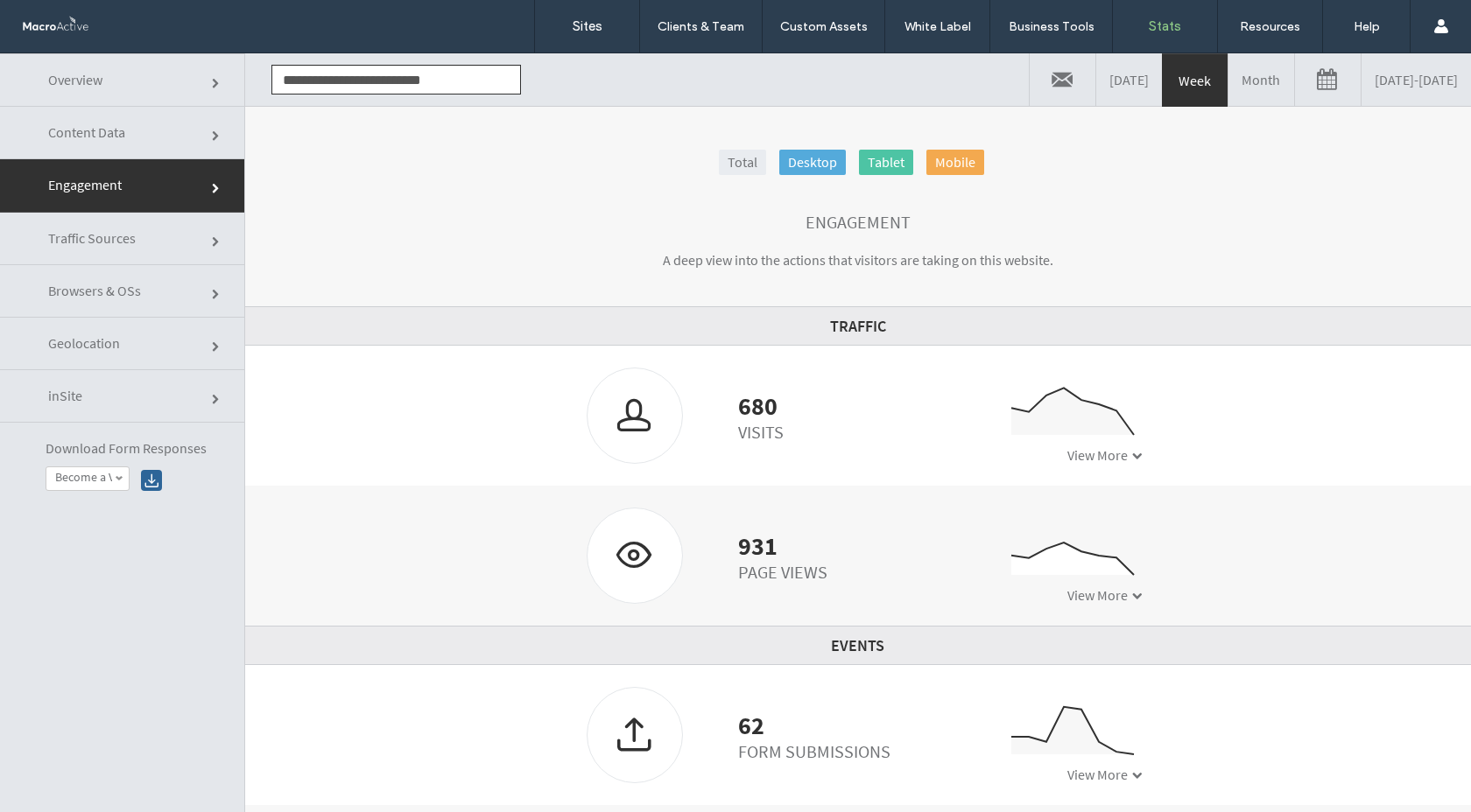
click at [145, 94] on link "Overview" at bounding box center [122, 81] width 244 height 54
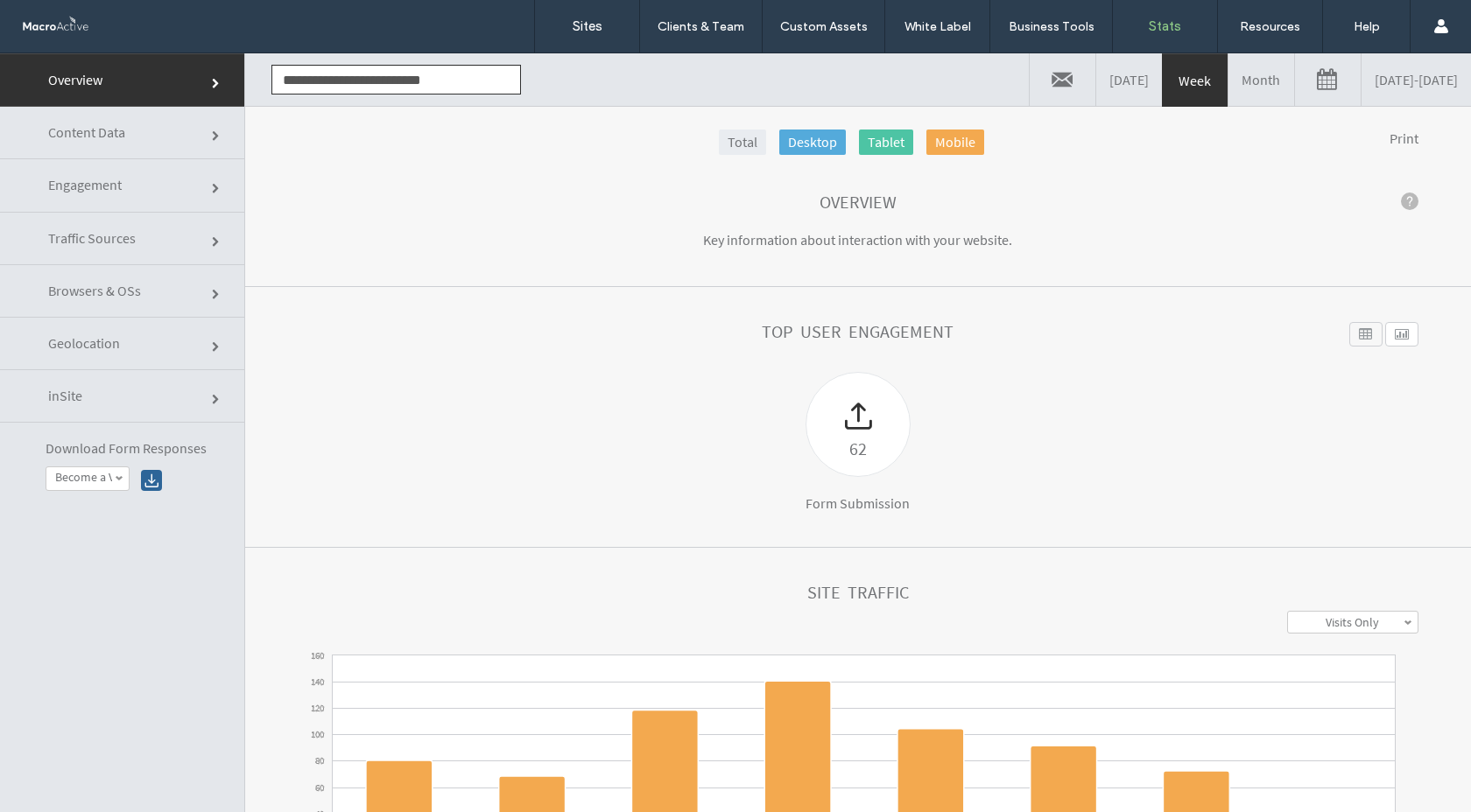
scroll to position [21, 0]
click at [86, 238] on span "Traffic Sources" at bounding box center [92, 237] width 87 height 18
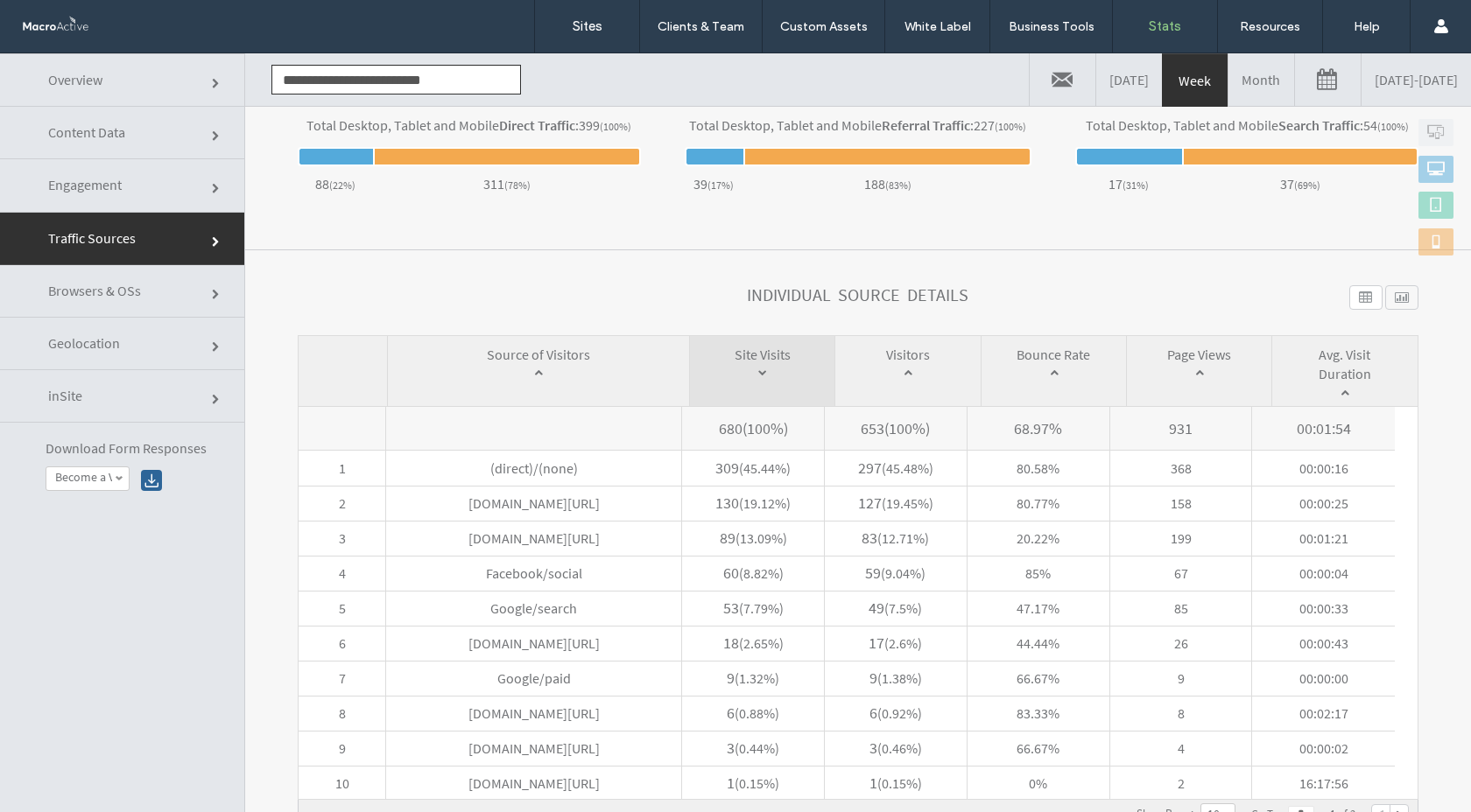
scroll to position [645, 0]
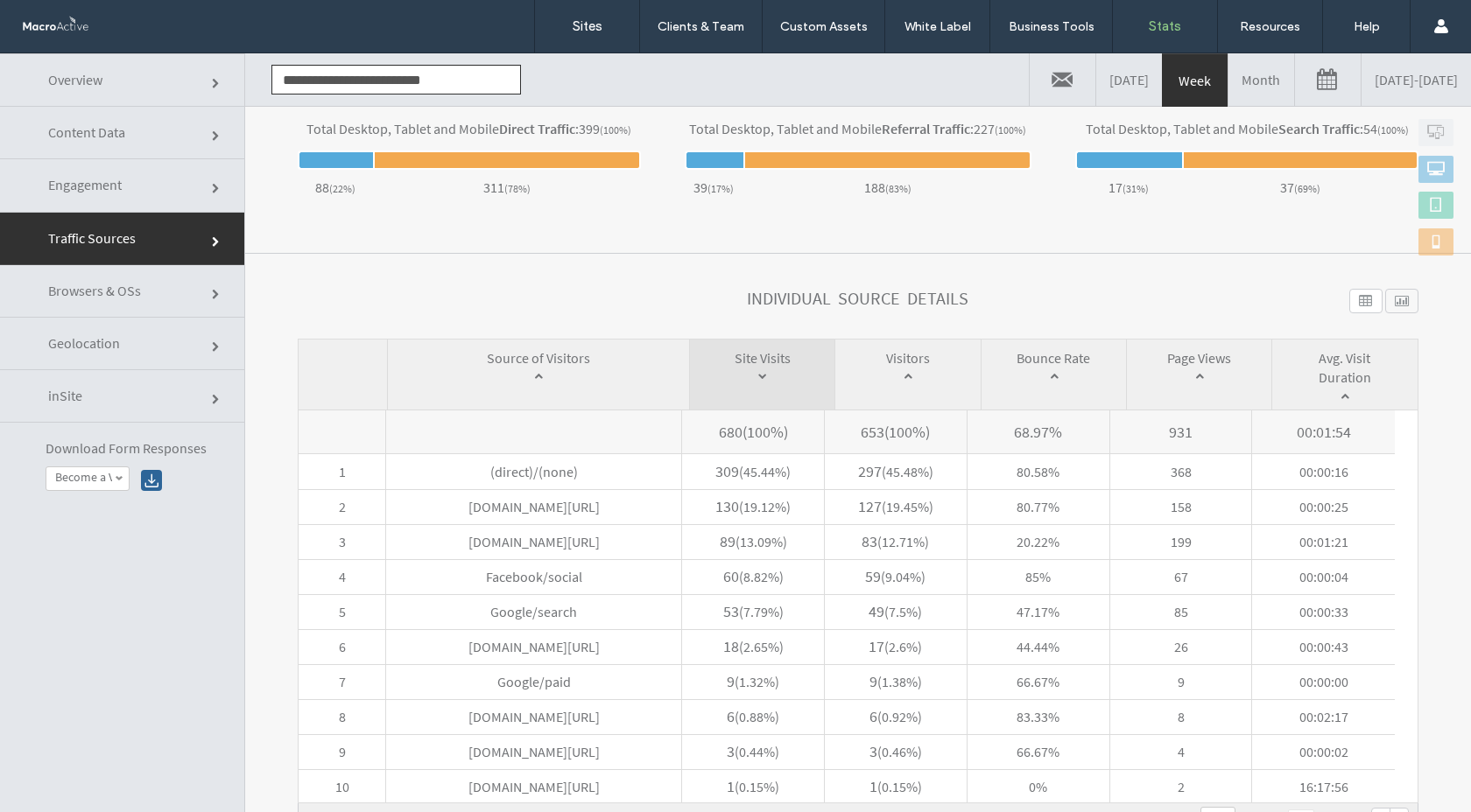
click at [143, 179] on link "Engagement" at bounding box center [122, 185] width 244 height 53
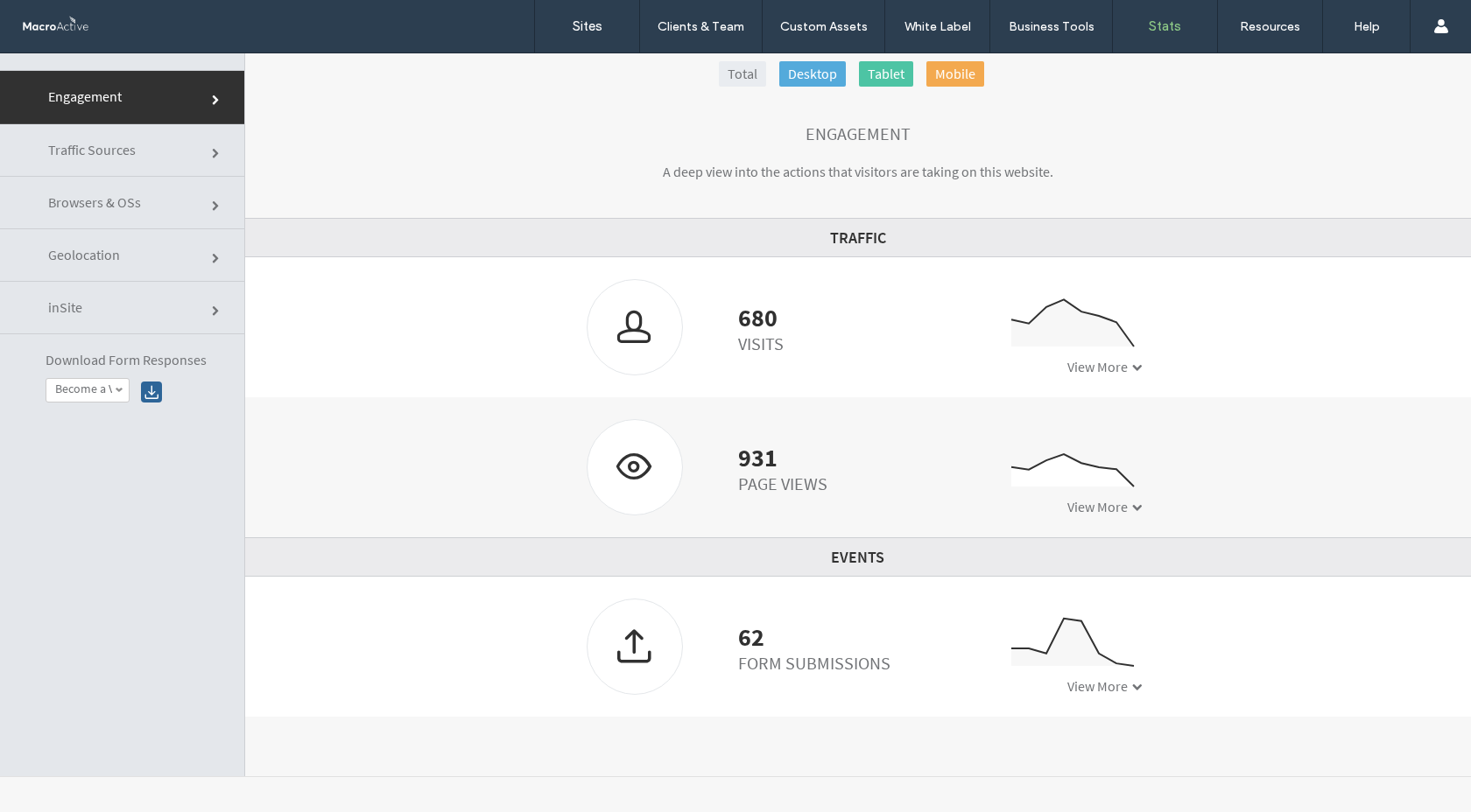
scroll to position [0, 0]
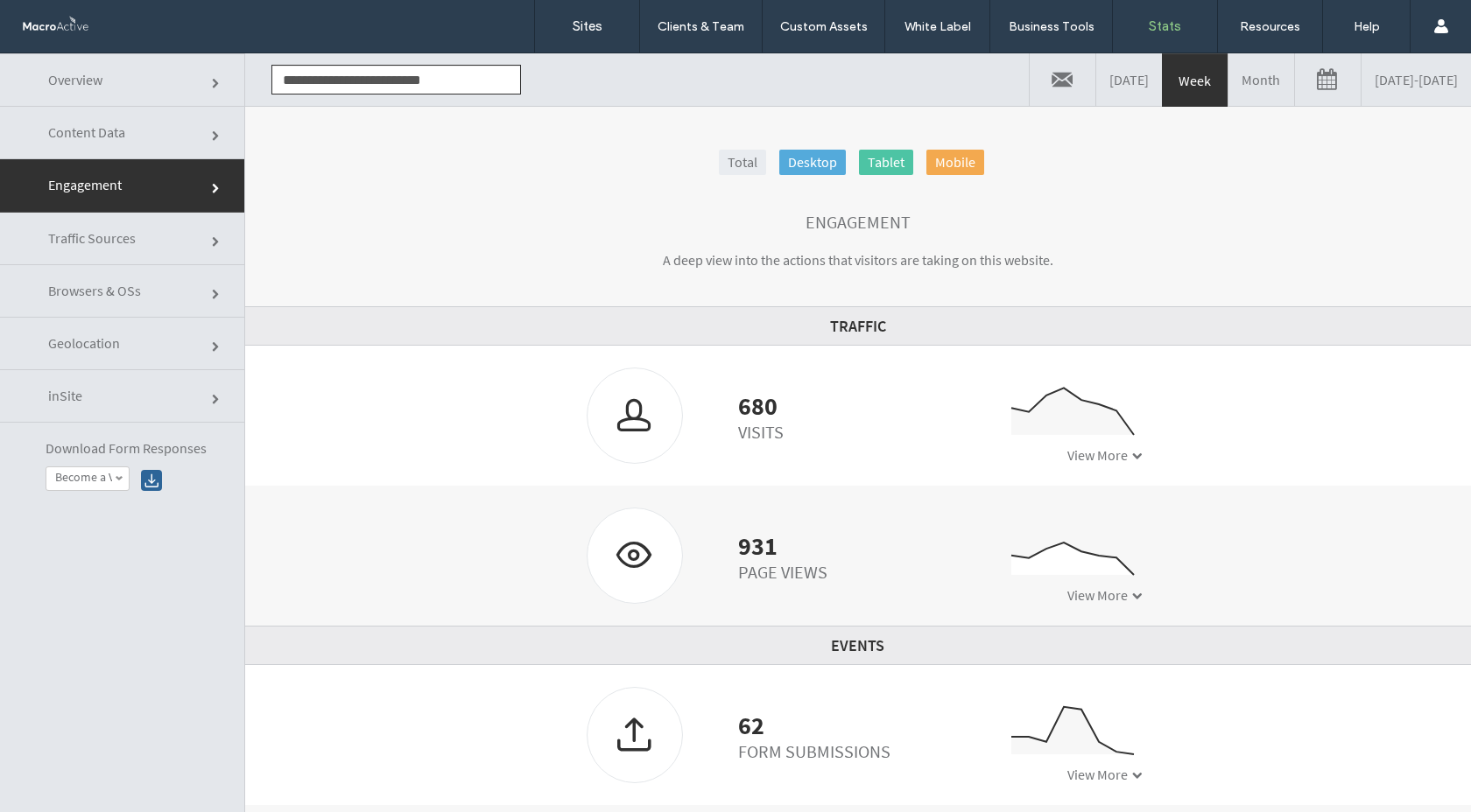
click at [187, 124] on link "Content Data" at bounding box center [122, 133] width 244 height 53
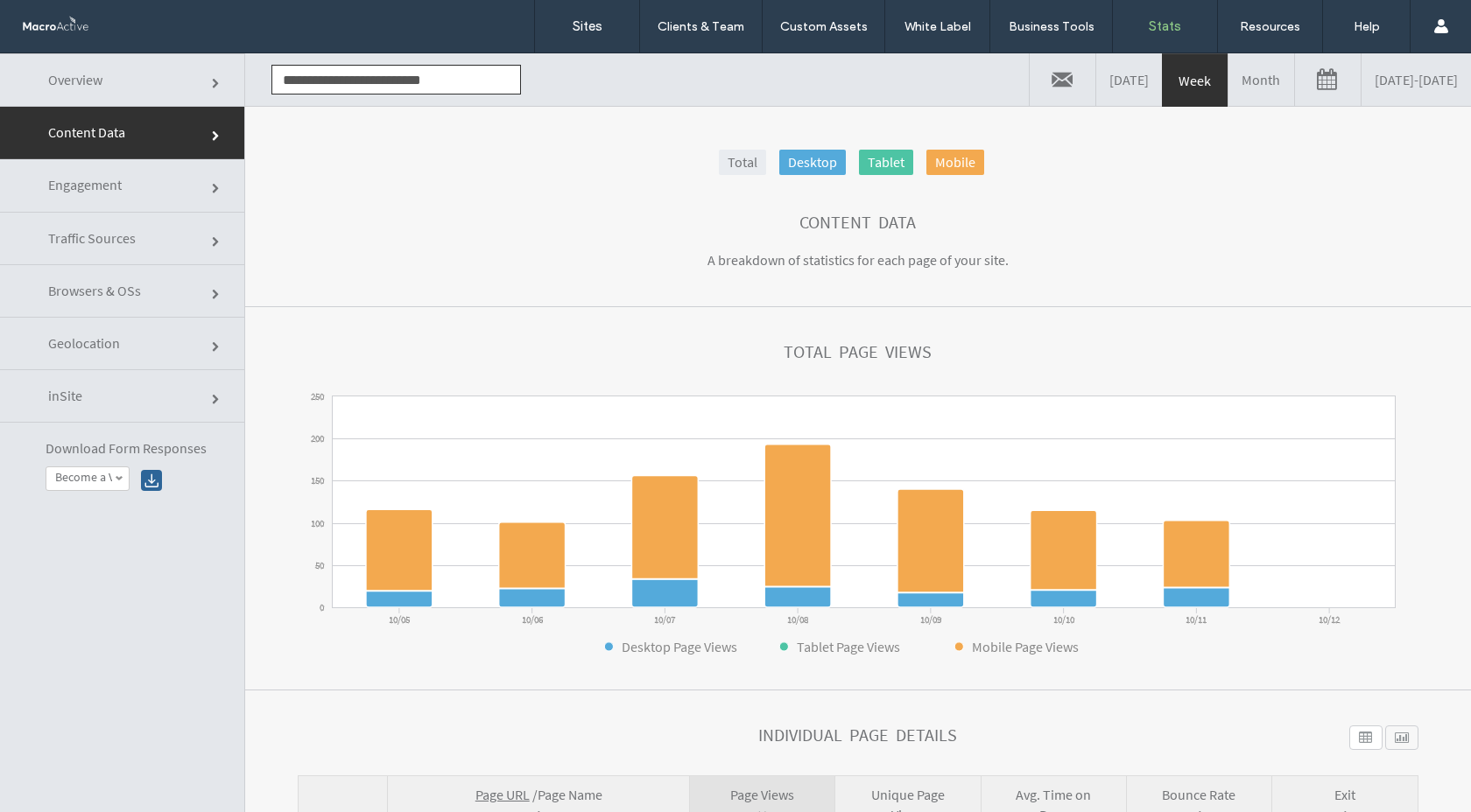
click at [172, 74] on link "Overview" at bounding box center [122, 81] width 244 height 54
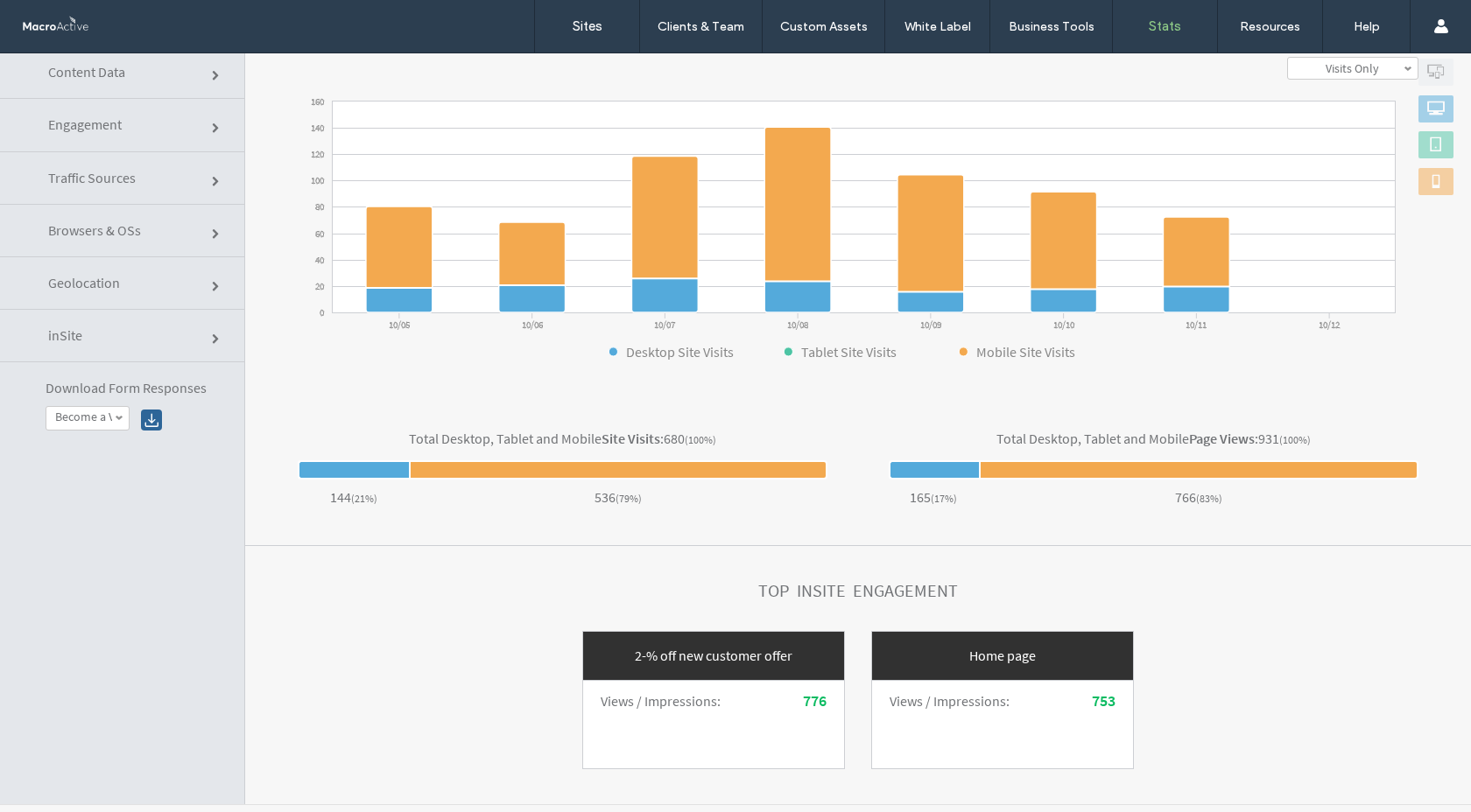
scroll to position [88, 0]
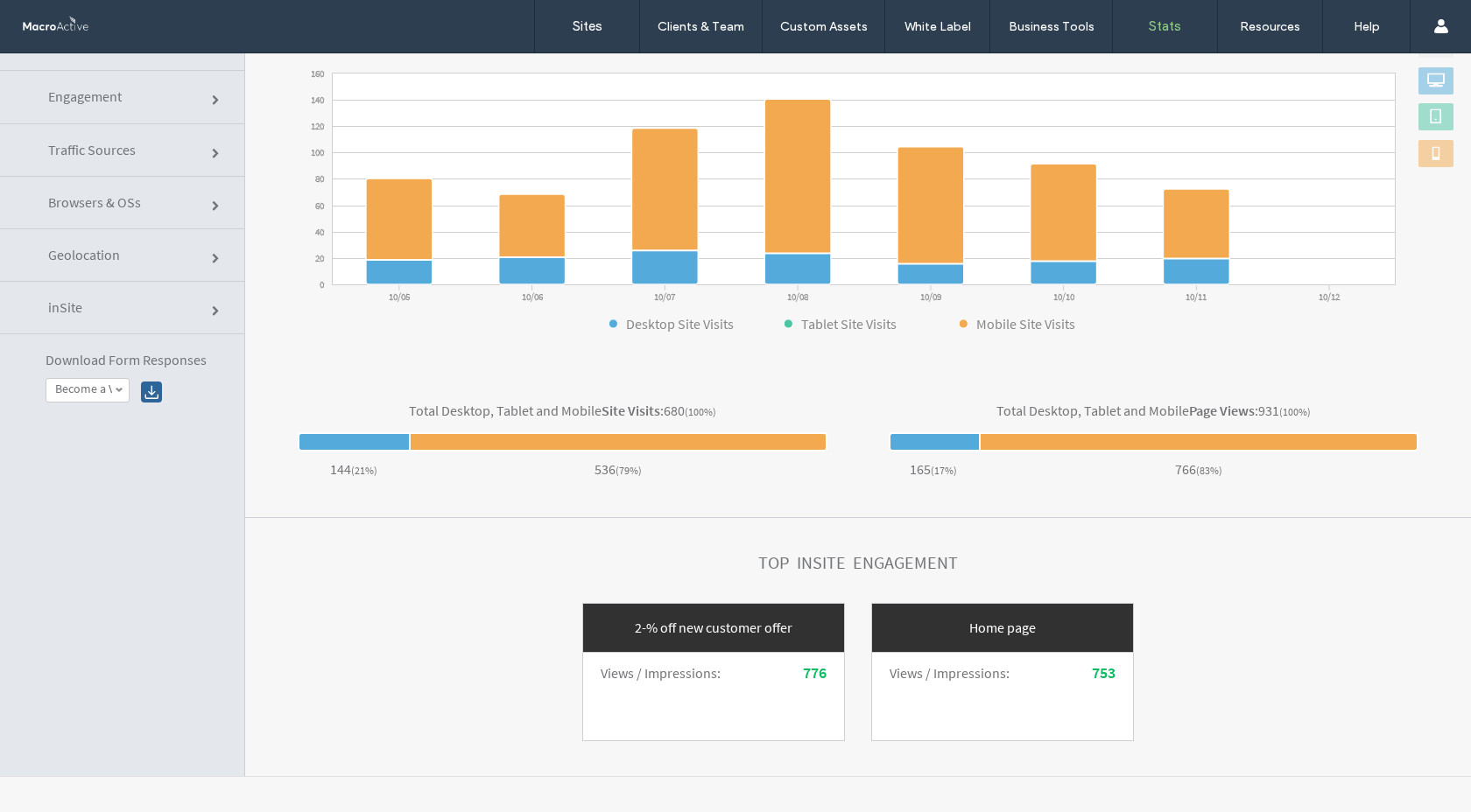
click at [172, 268] on link "Geolocation" at bounding box center [122, 255] width 244 height 53
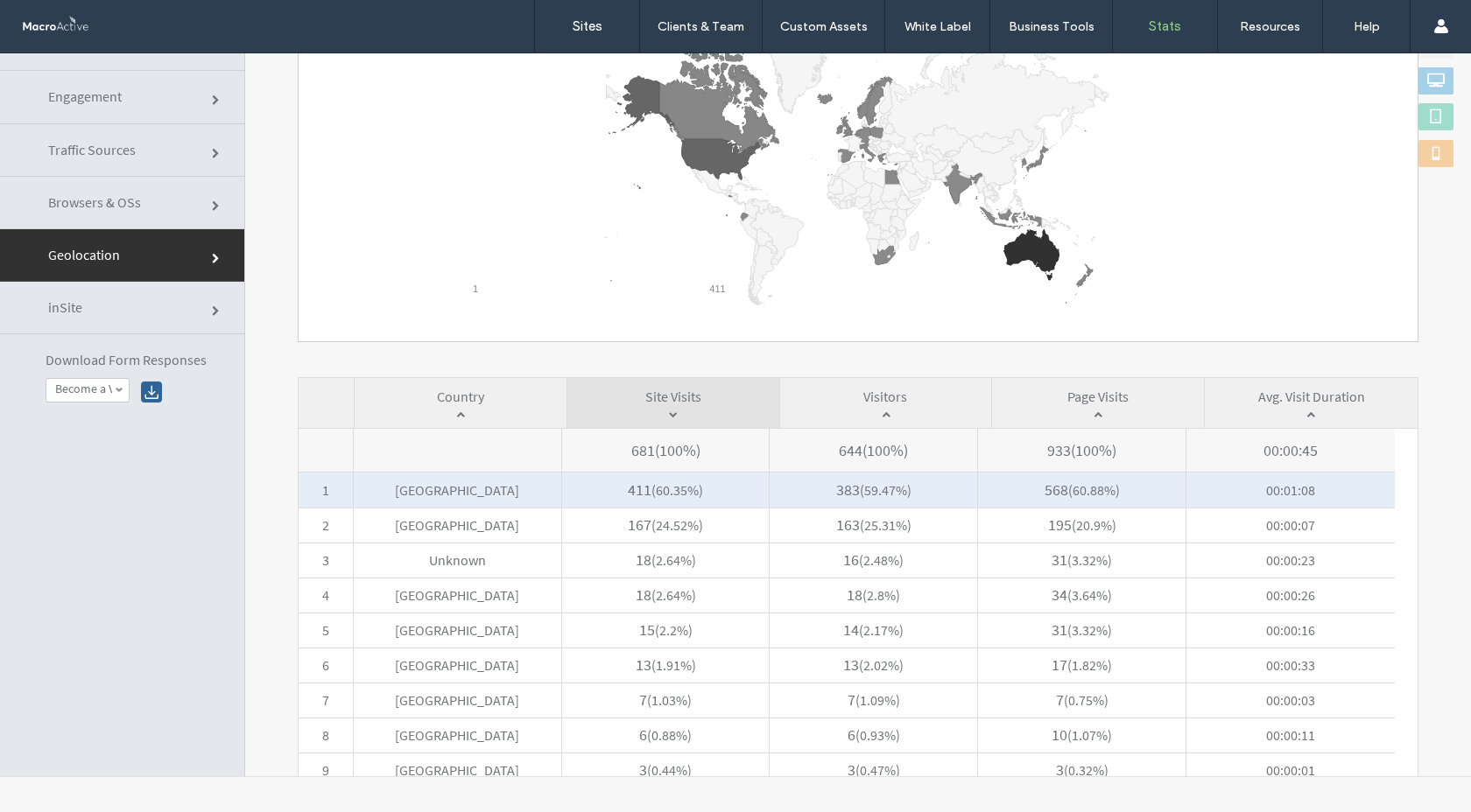
scroll to position [260, 0]
